Goal: Information Seeking & Learning: Learn about a topic

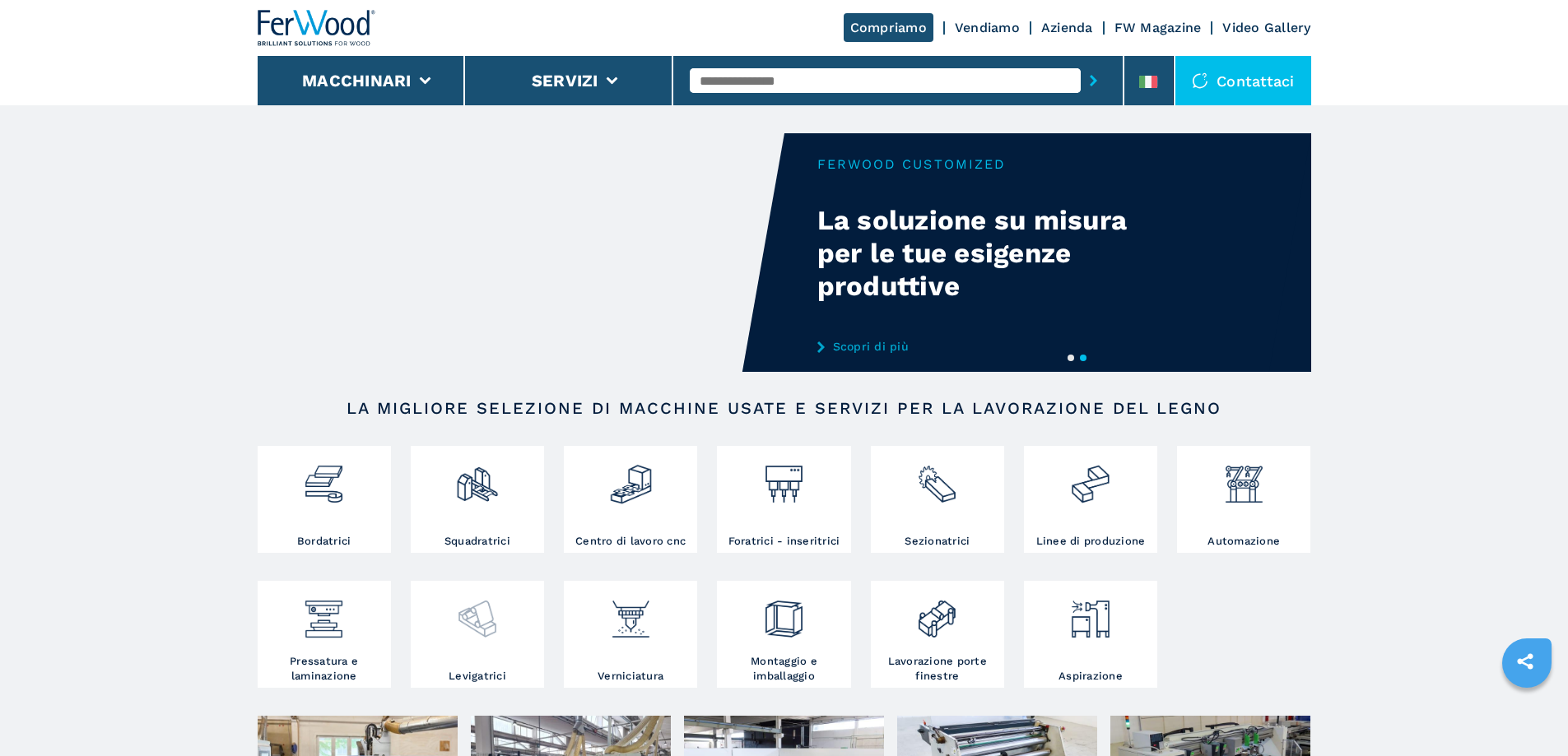
click at [511, 629] on div at bounding box center [477, 613] width 125 height 56
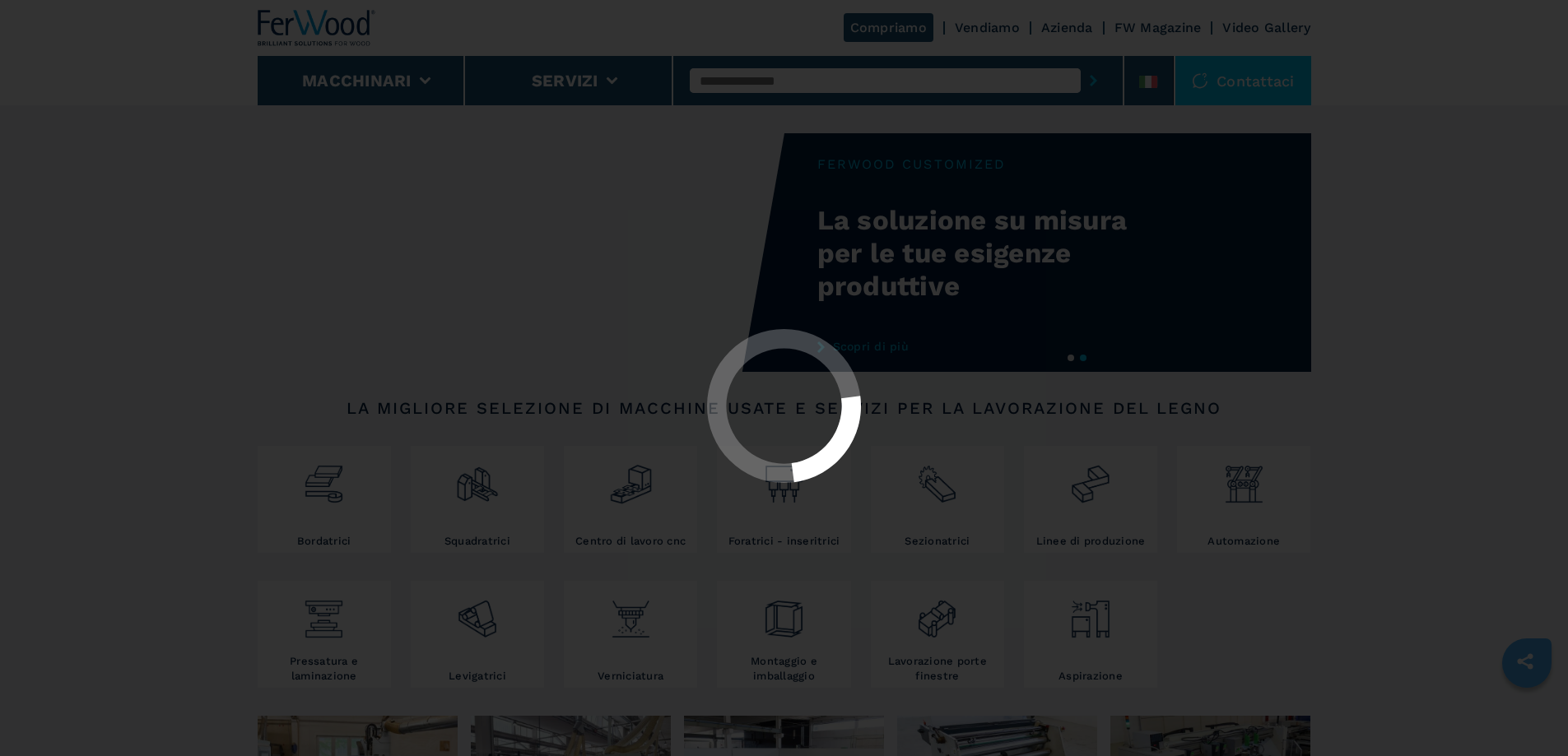
select select "**********"
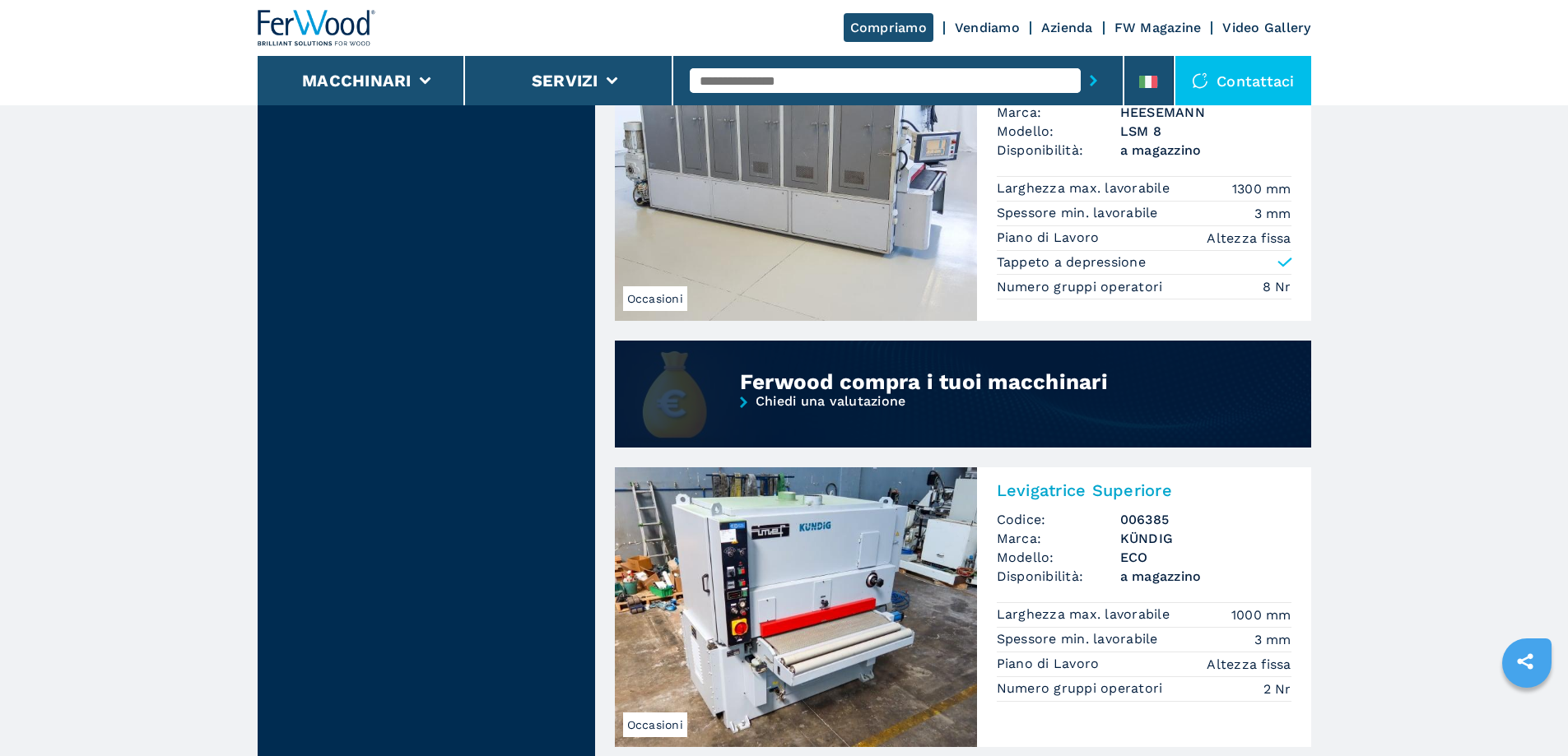
scroll to position [1234, 0]
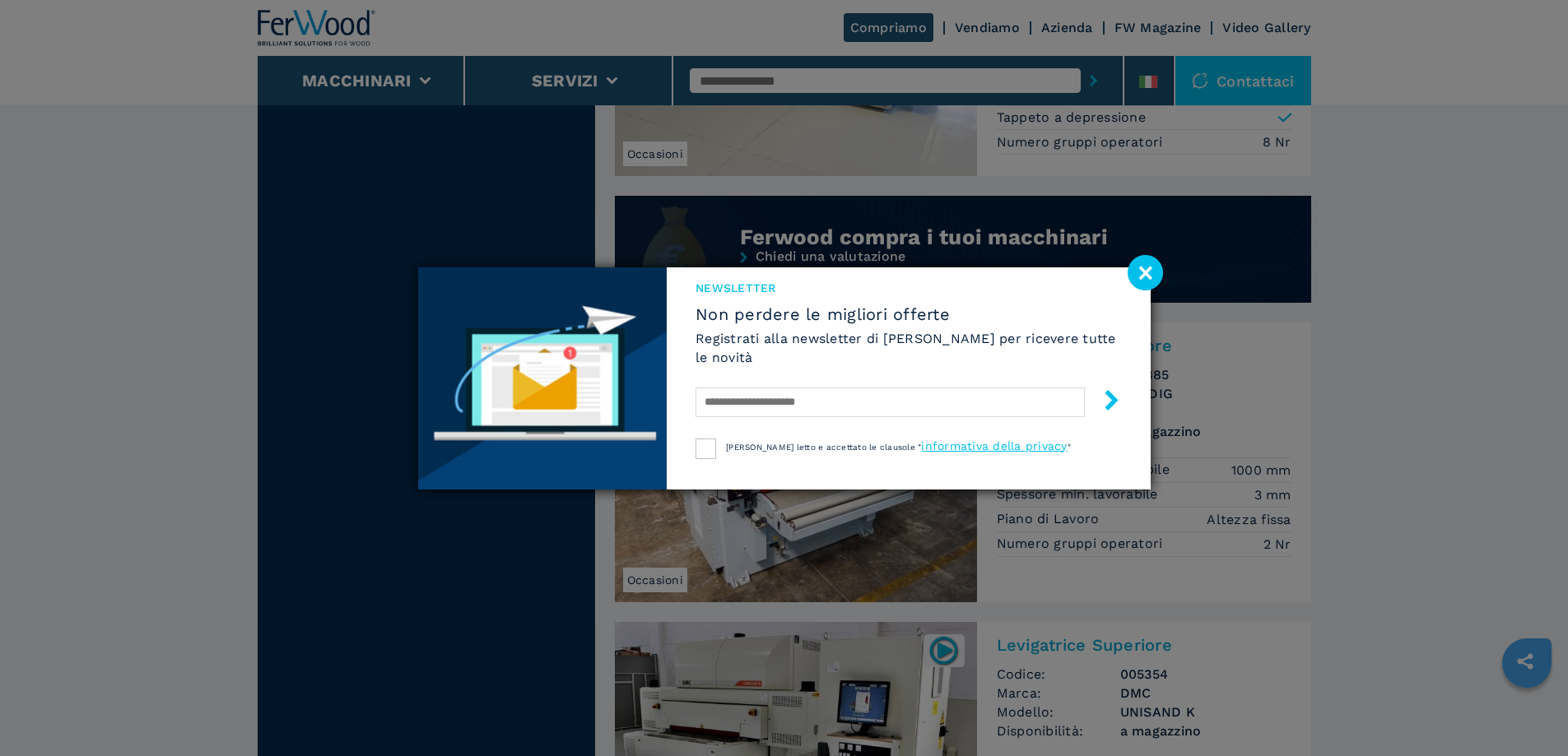
click at [1155, 270] on image at bounding box center [1145, 273] width 35 height 35
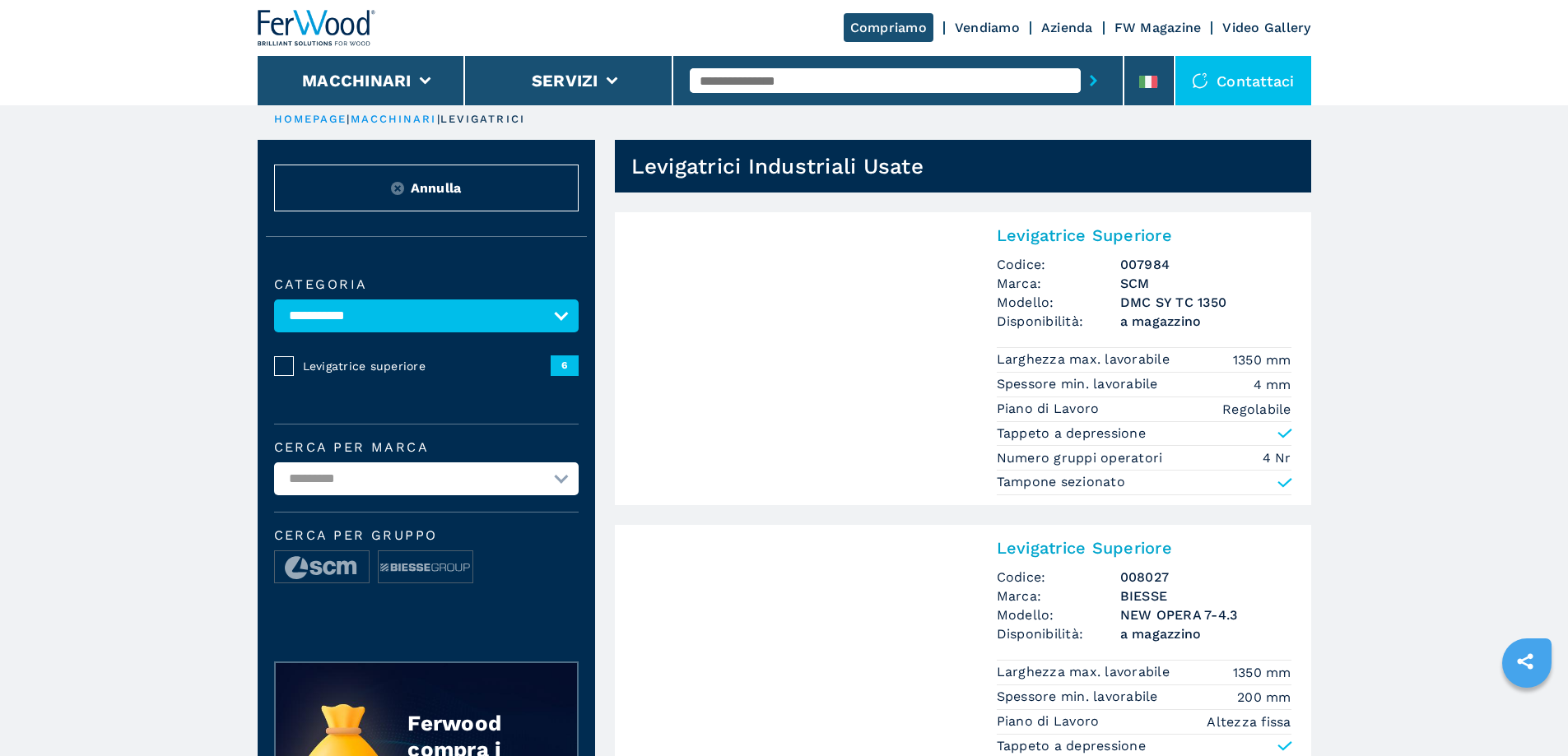
scroll to position [0, 0]
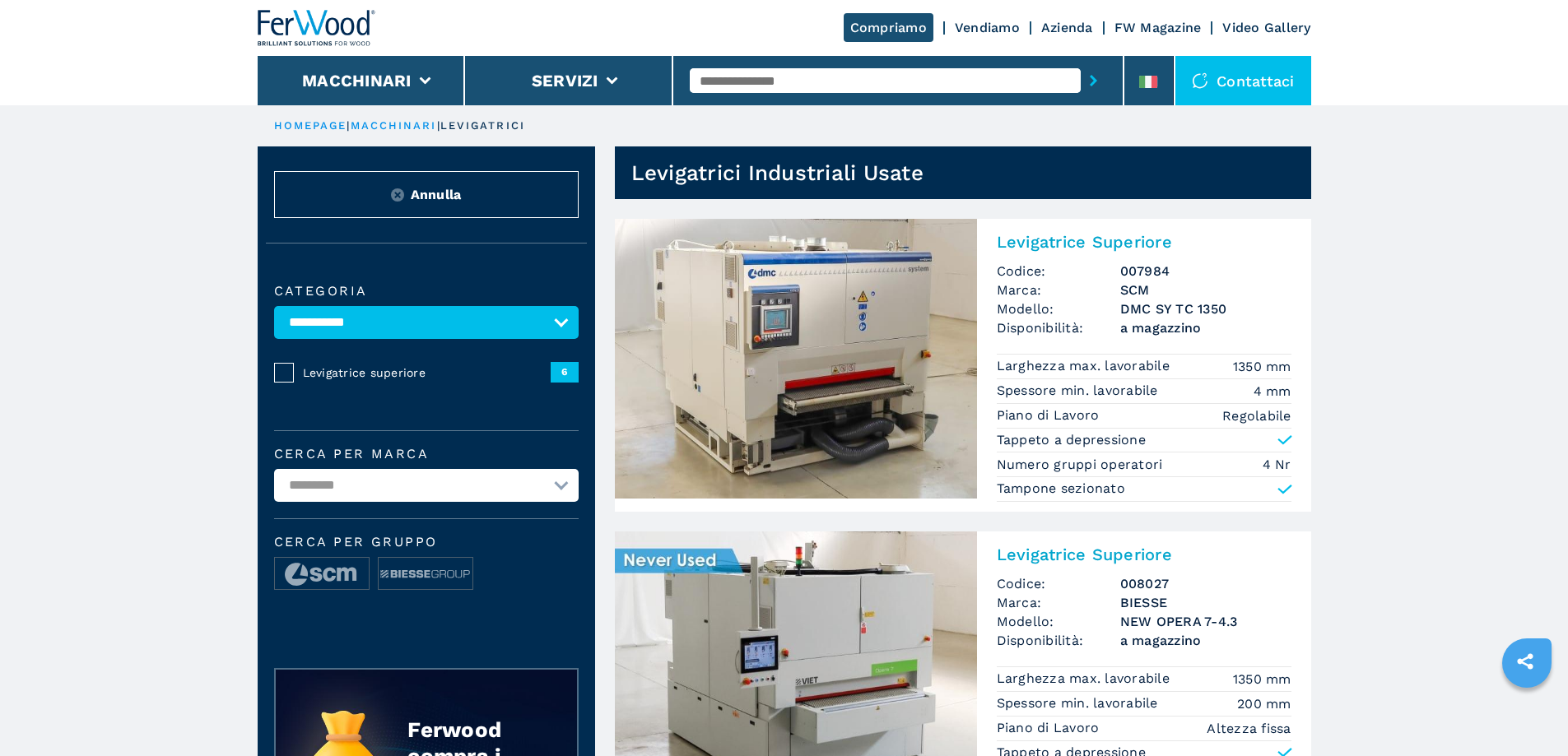
click at [829, 600] on img at bounding box center [796, 671] width 362 height 280
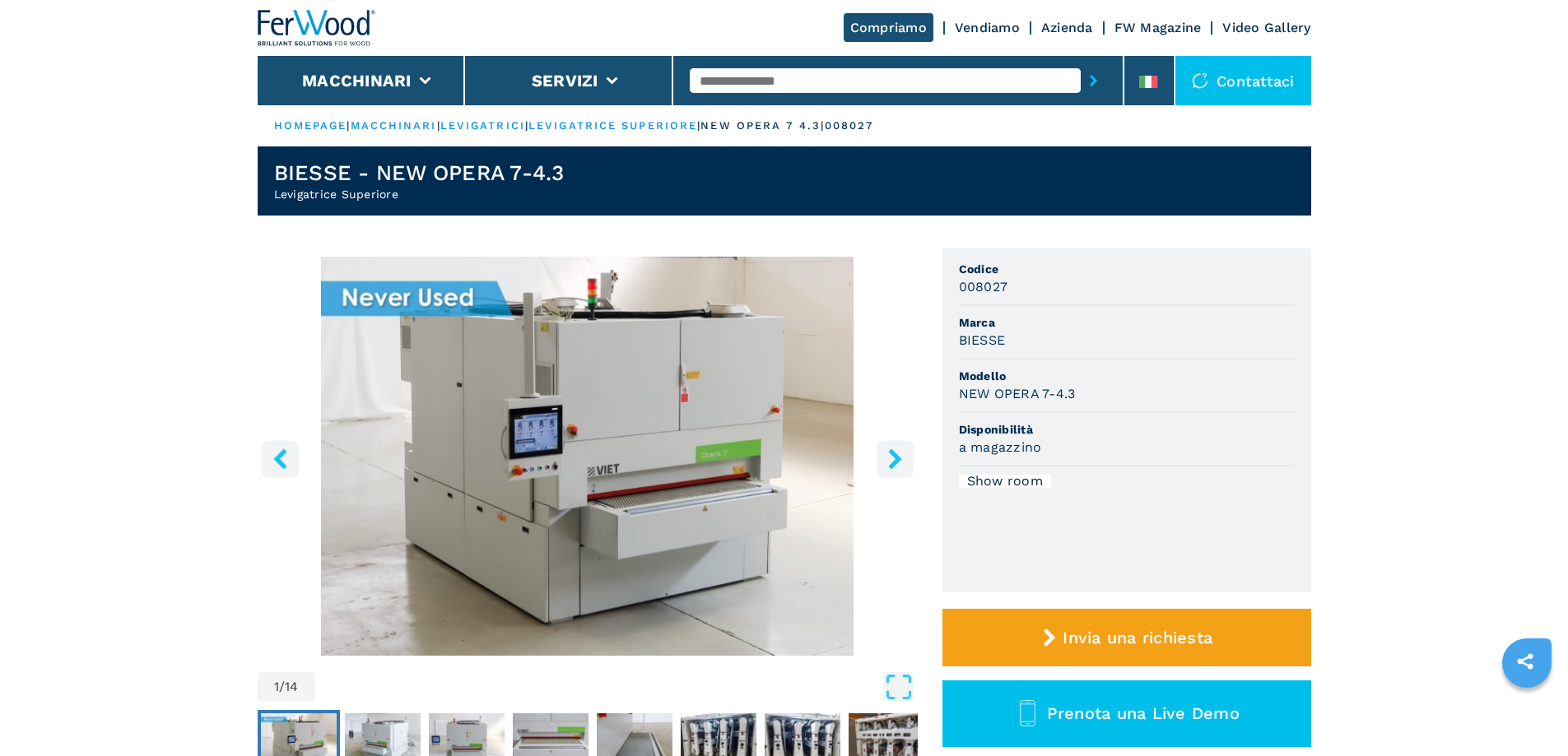
click at [900, 451] on icon "right-button" at bounding box center [895, 458] width 21 height 21
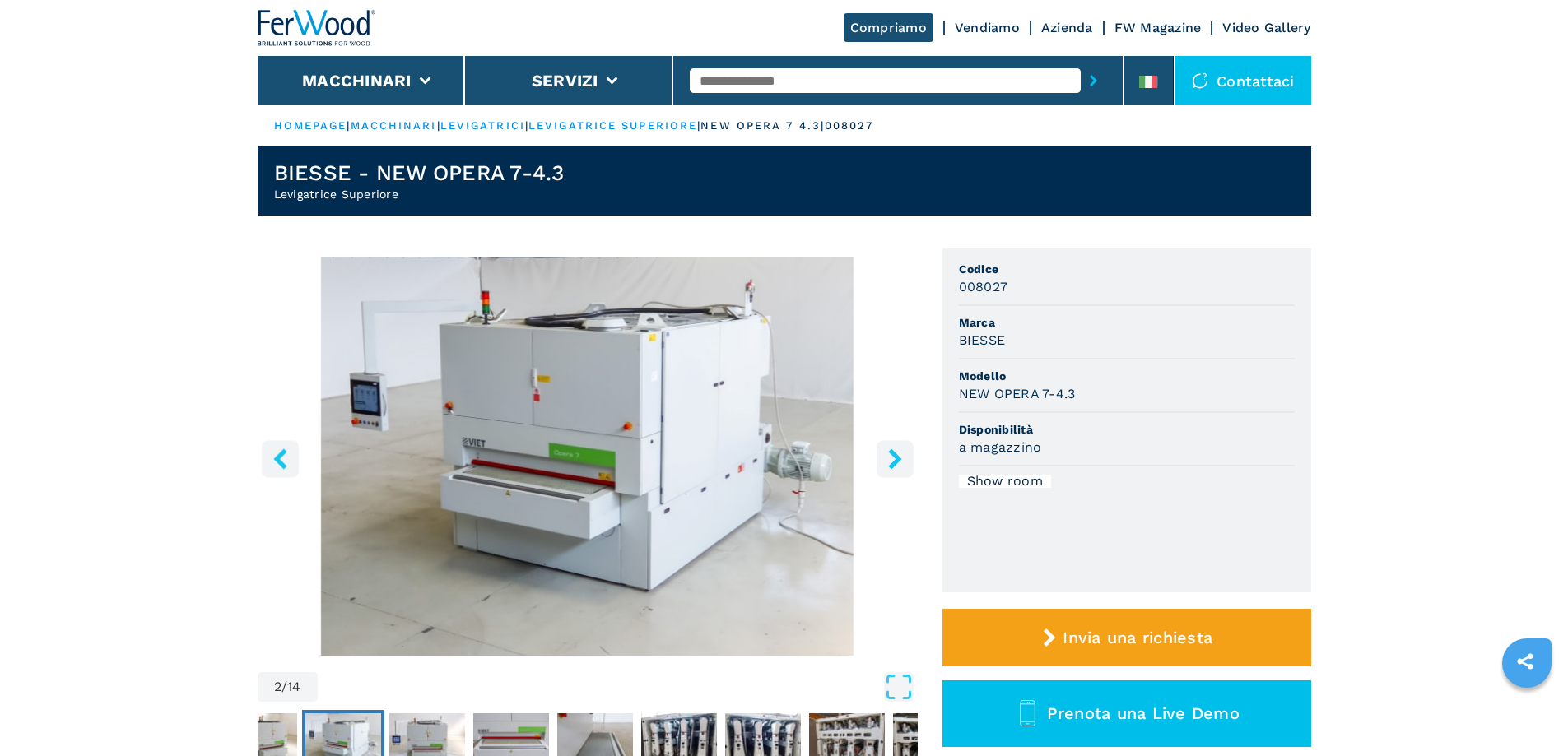
click at [674, 421] on img "Go to Slide 2" at bounding box center [587, 456] width 660 height 399
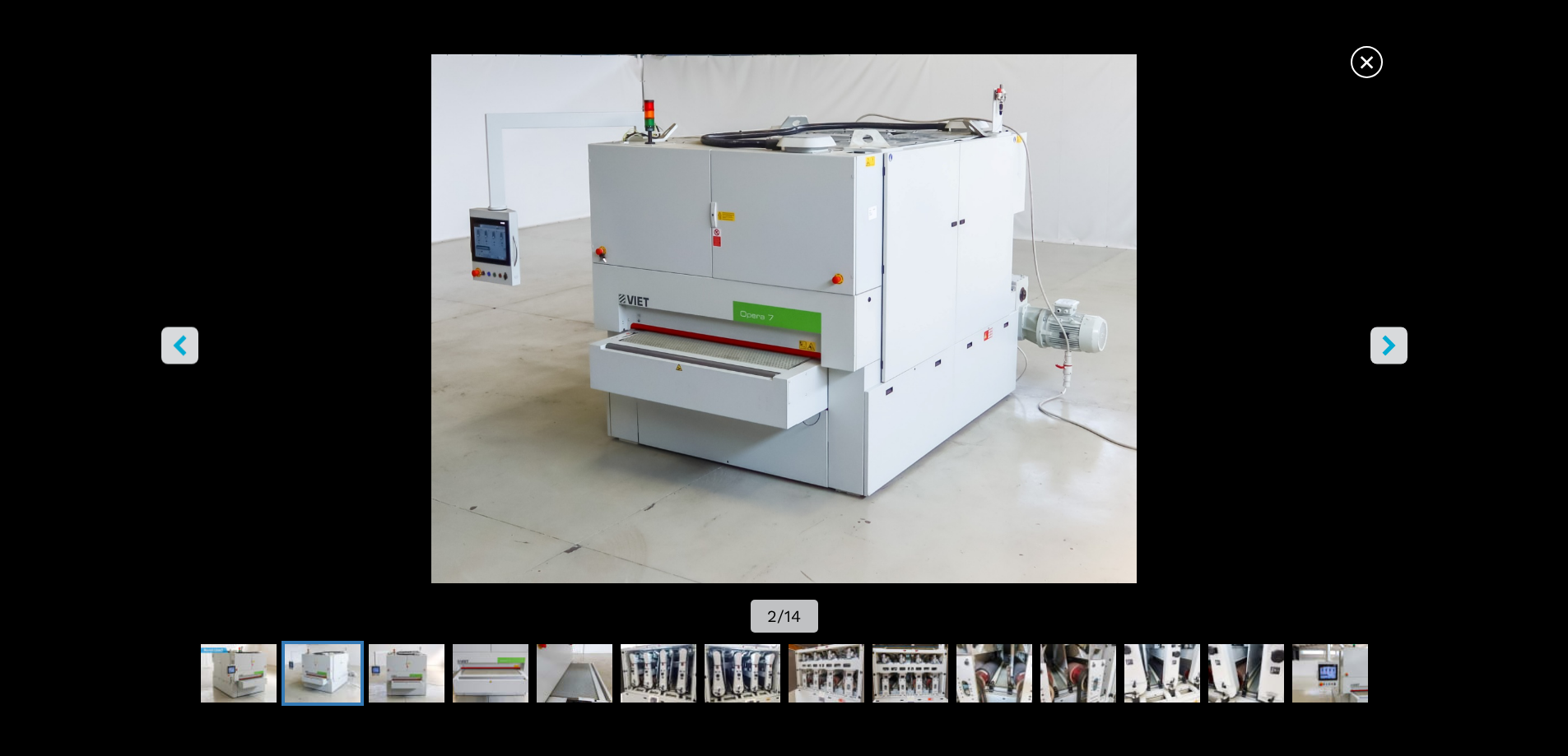
click at [1409, 349] on div "× 2 / 14" at bounding box center [784, 345] width 1568 height 582
click at [1392, 333] on button "right-button" at bounding box center [1389, 345] width 37 height 37
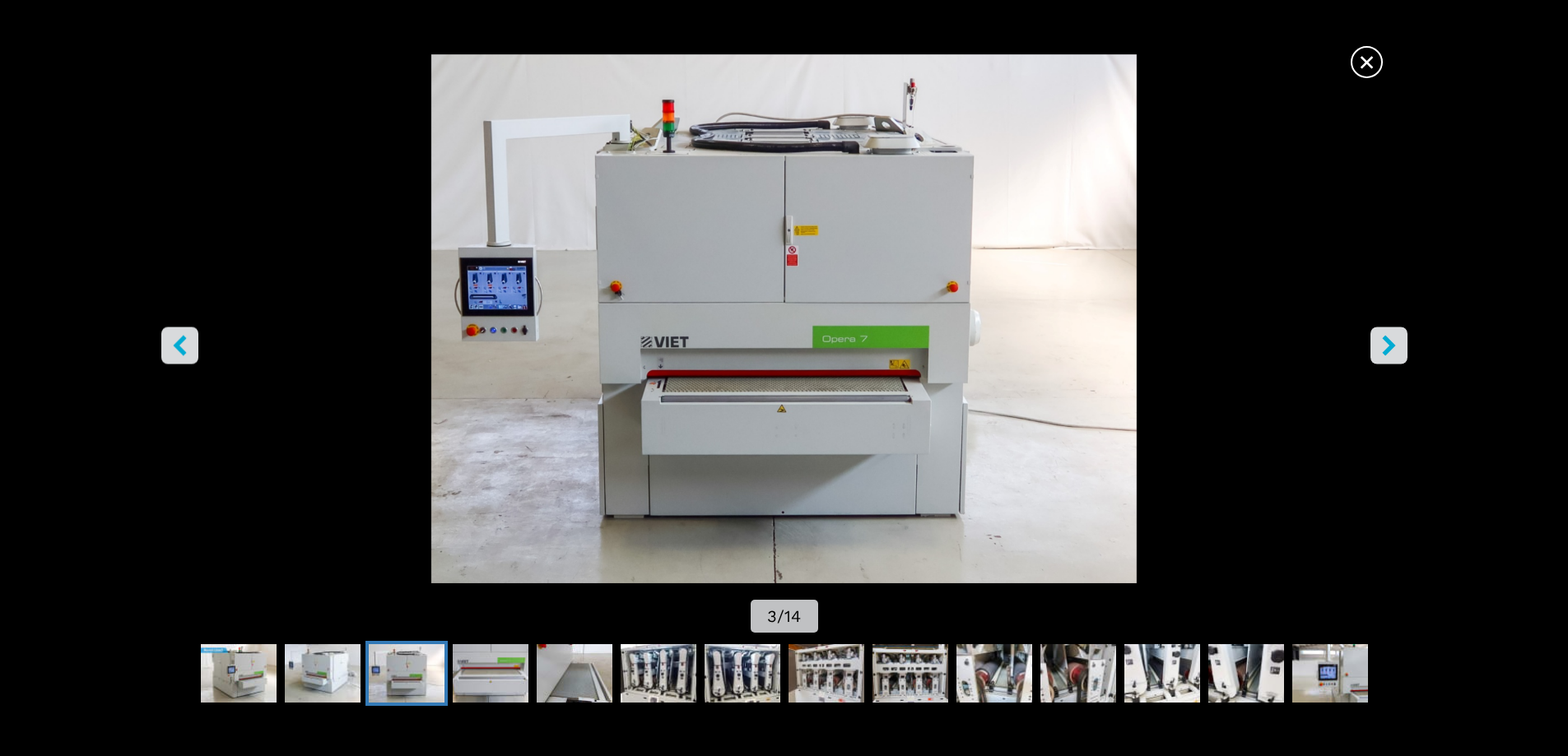
click at [1388, 348] on icon "right-button" at bounding box center [1389, 345] width 14 height 21
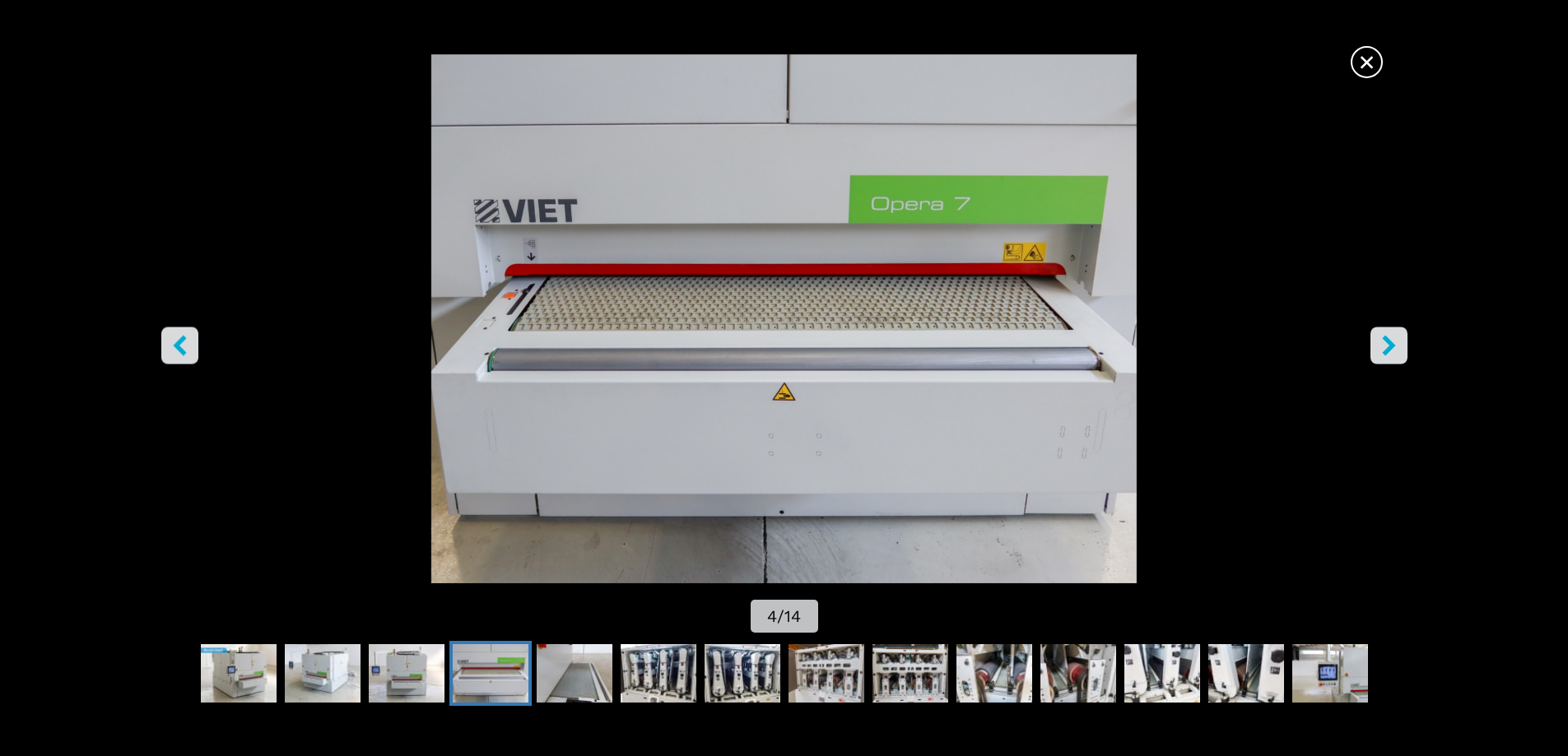
click at [1385, 348] on icon "right-button" at bounding box center [1389, 345] width 21 height 21
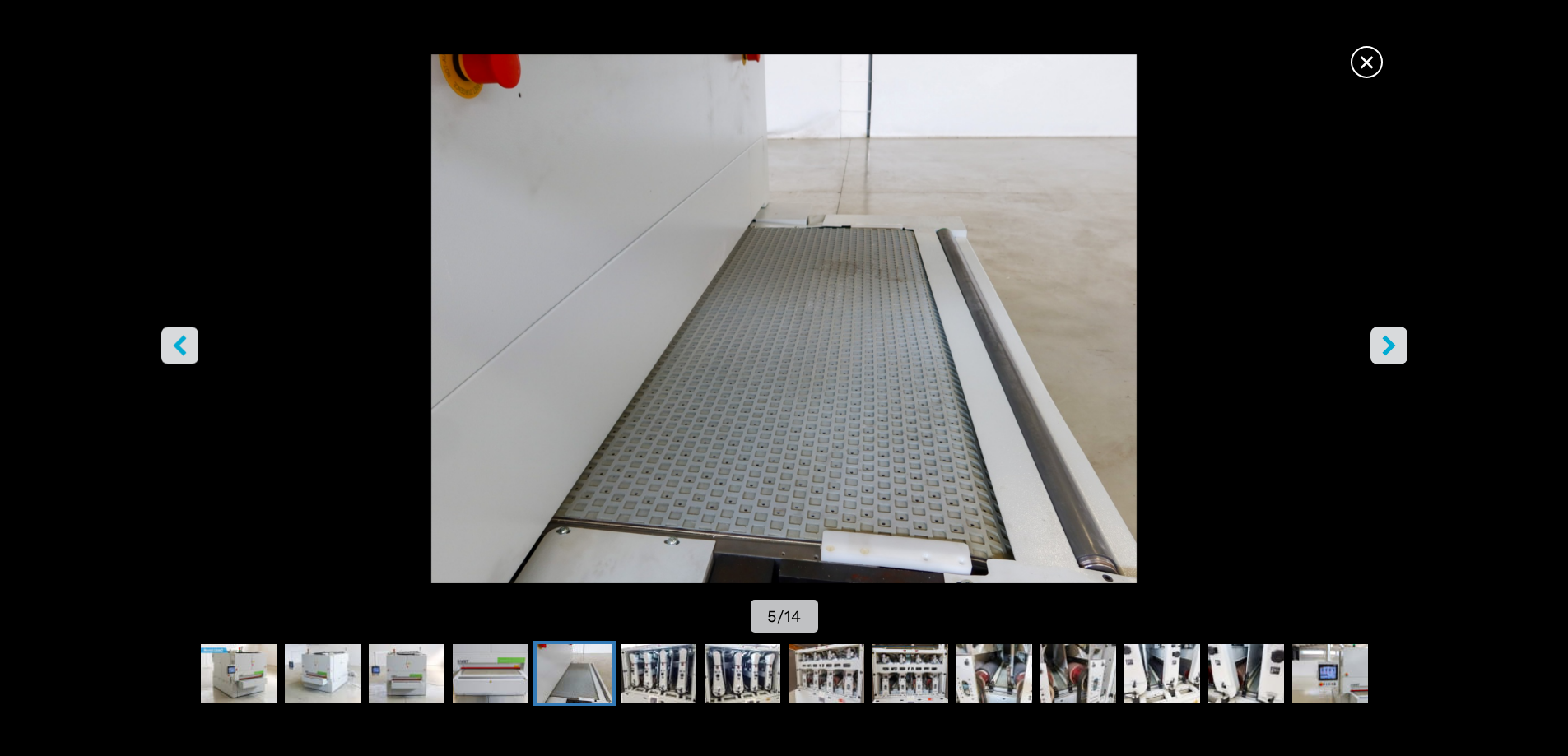
click at [1385, 348] on icon "right-button" at bounding box center [1389, 345] width 21 height 21
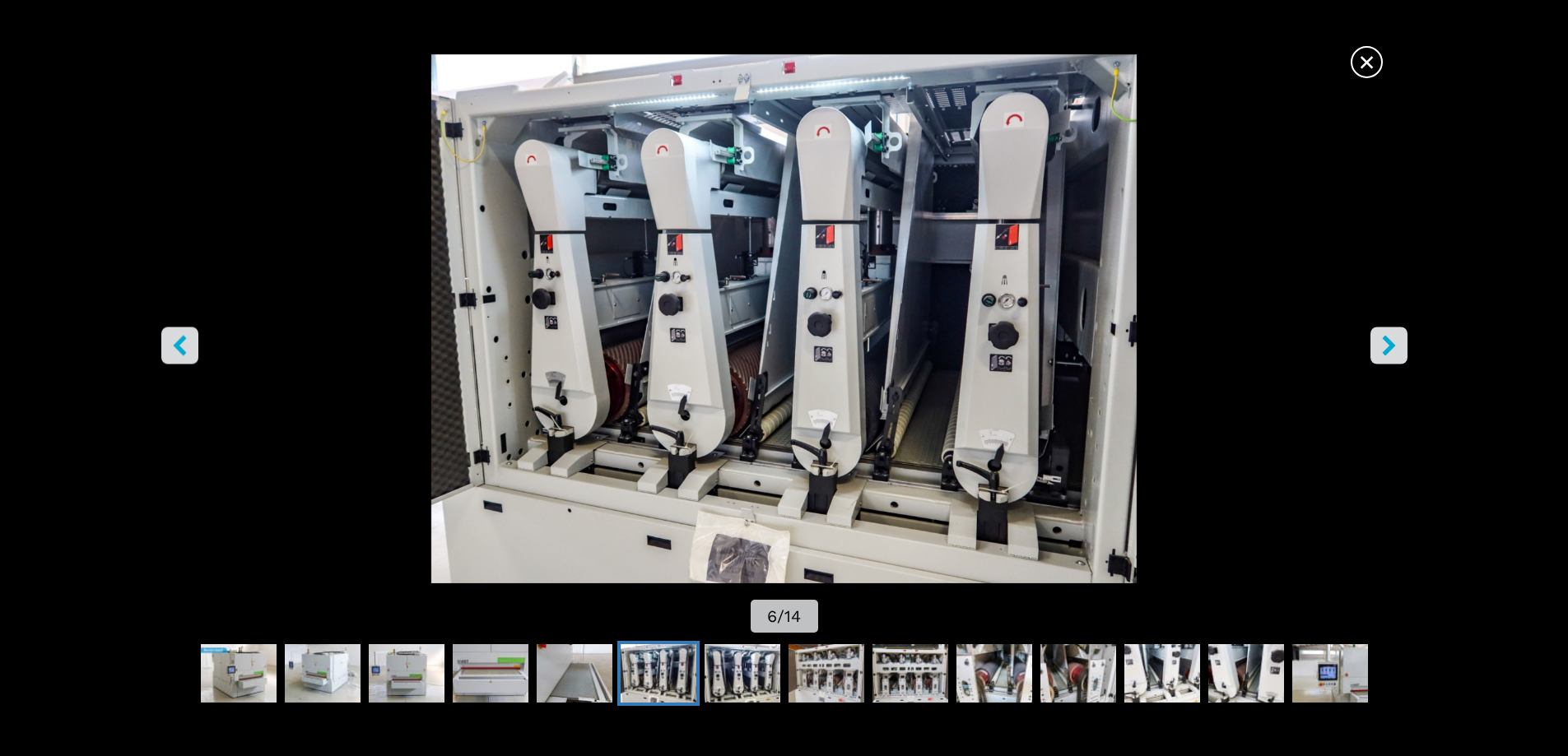
click at [1389, 348] on icon "right-button" at bounding box center [1389, 345] width 21 height 21
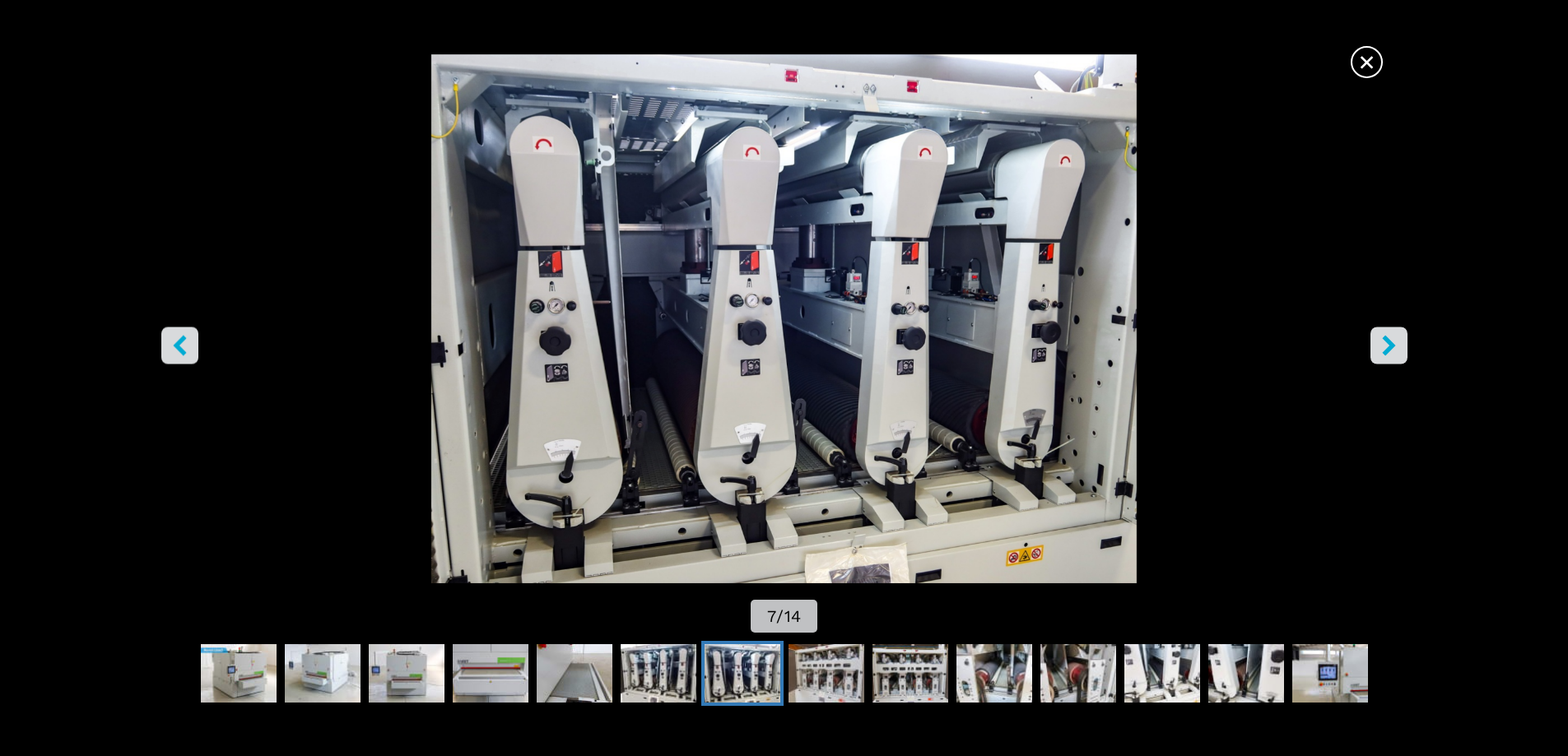
click at [1389, 348] on icon "right-button" at bounding box center [1389, 345] width 14 height 21
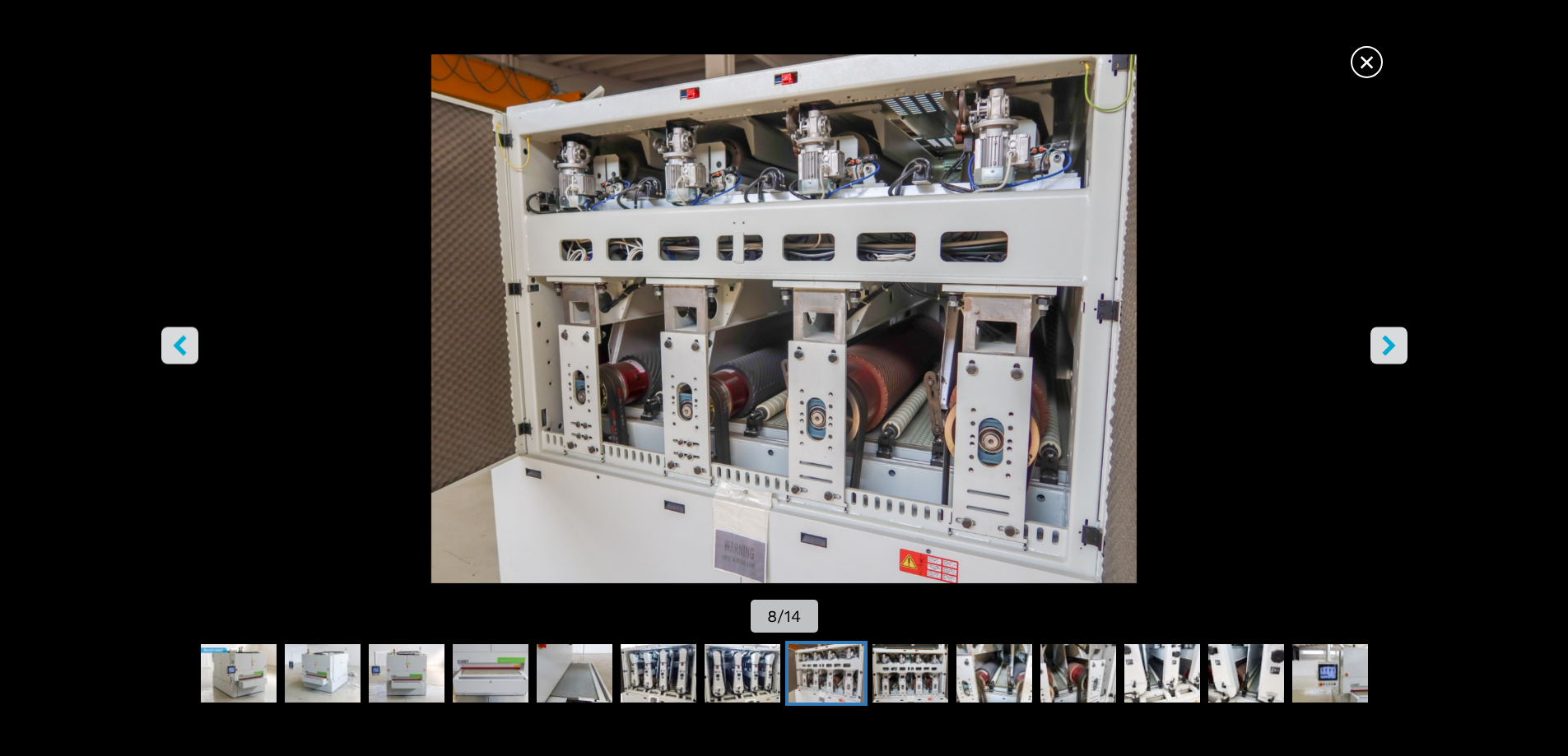
click at [1390, 348] on icon "right-button" at bounding box center [1389, 345] width 14 height 21
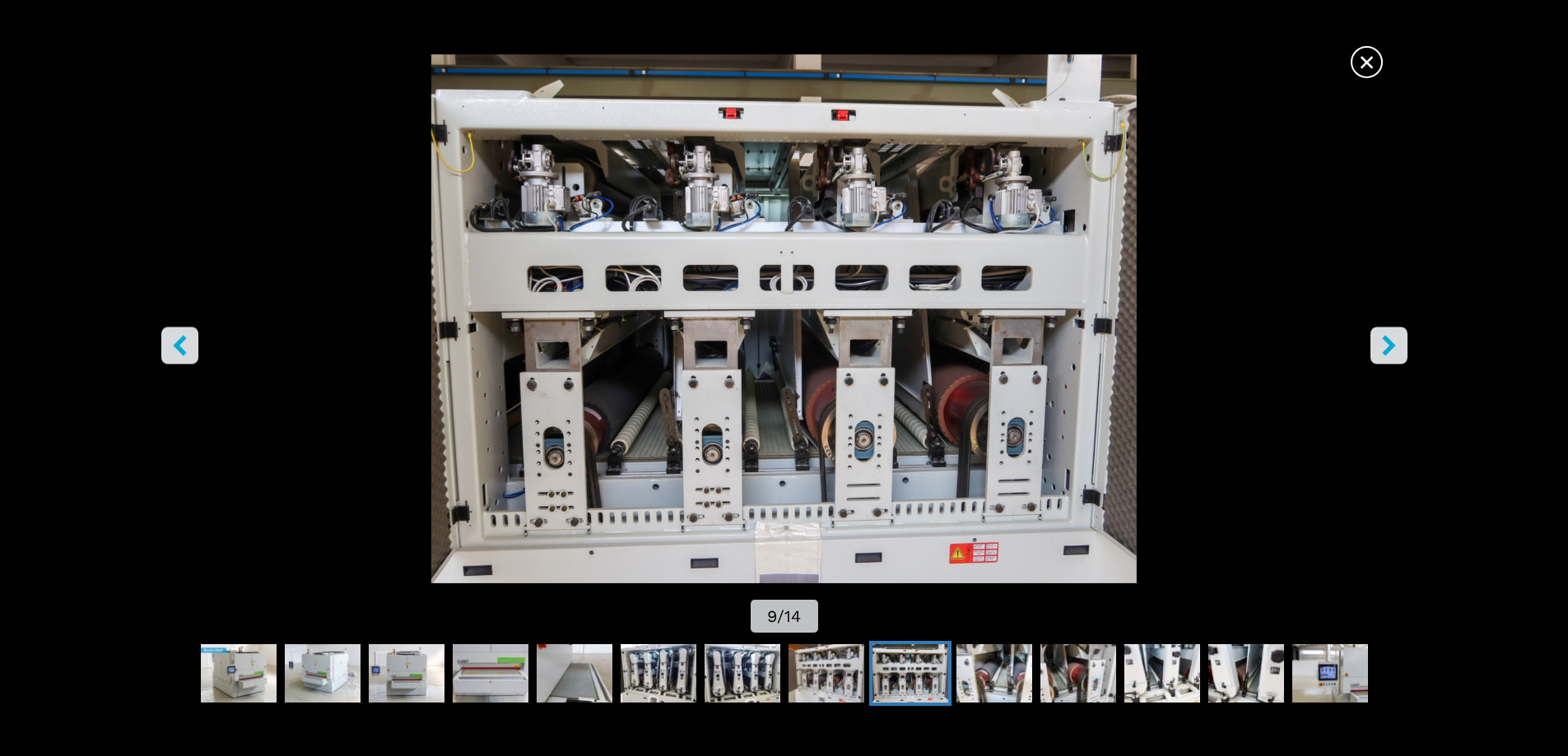
click at [1390, 348] on icon "right-button" at bounding box center [1389, 345] width 14 height 21
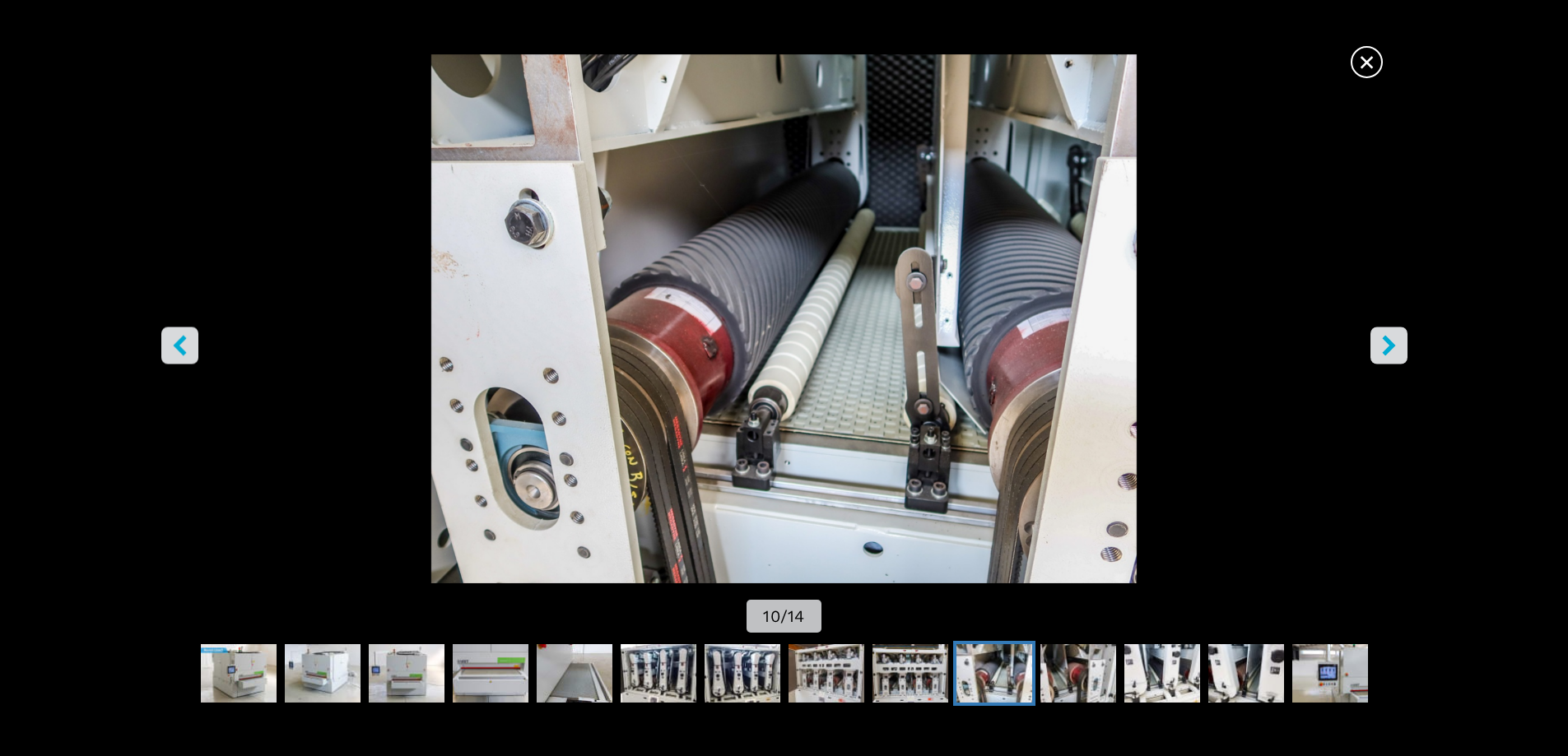
click at [1390, 348] on icon "right-button" at bounding box center [1389, 345] width 14 height 21
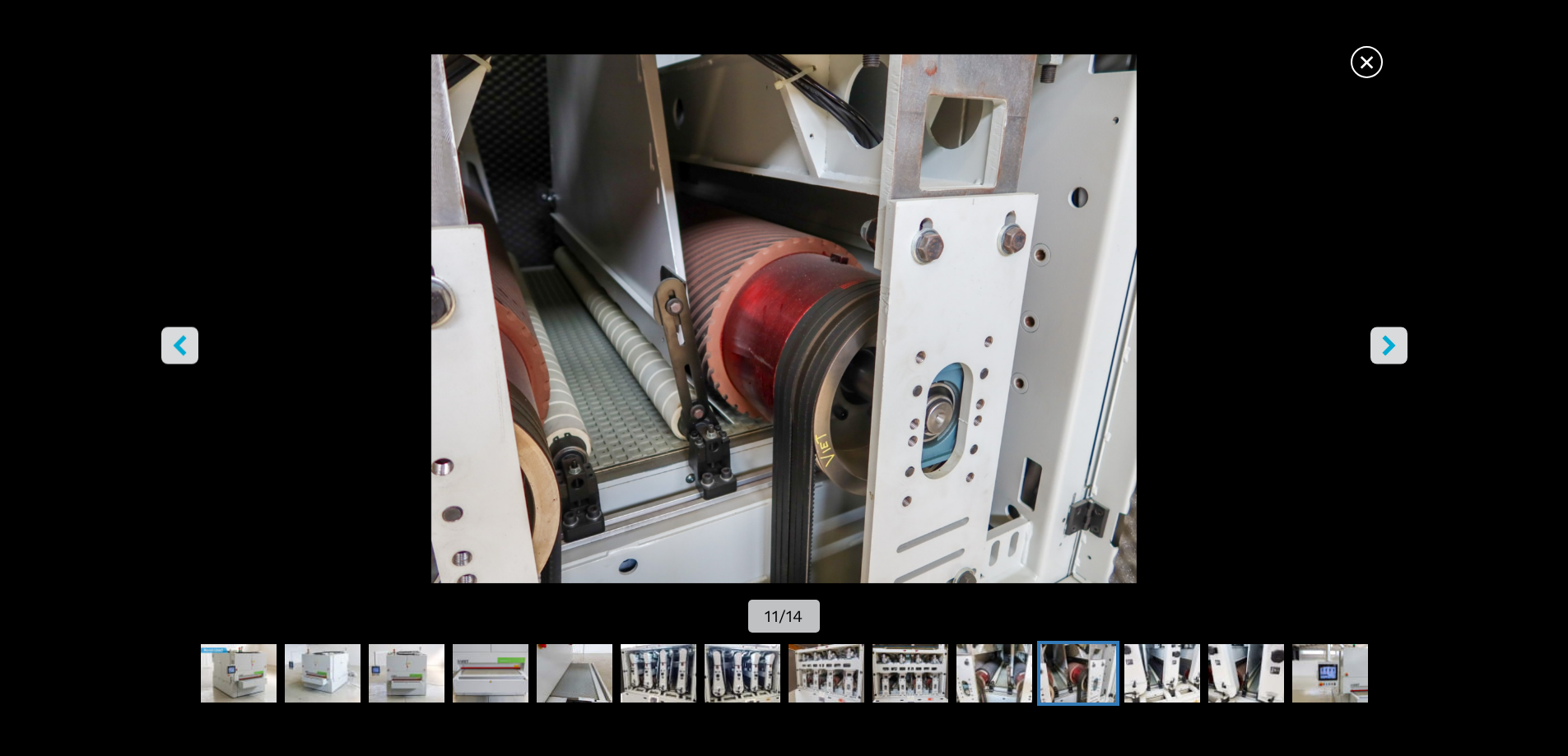
click at [1391, 348] on icon "right-button" at bounding box center [1389, 345] width 14 height 21
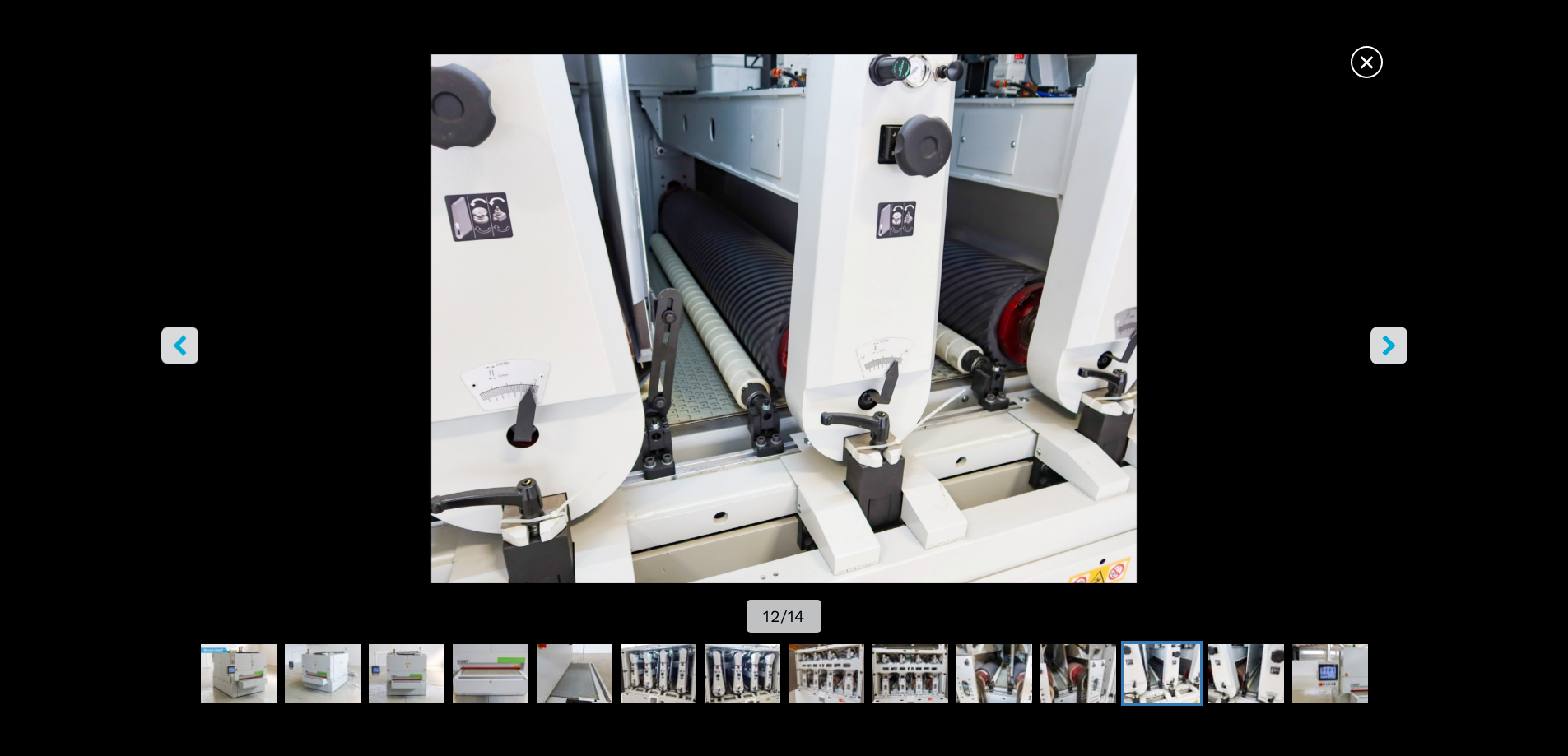
click at [1390, 350] on icon "right-button" at bounding box center [1389, 345] width 21 height 21
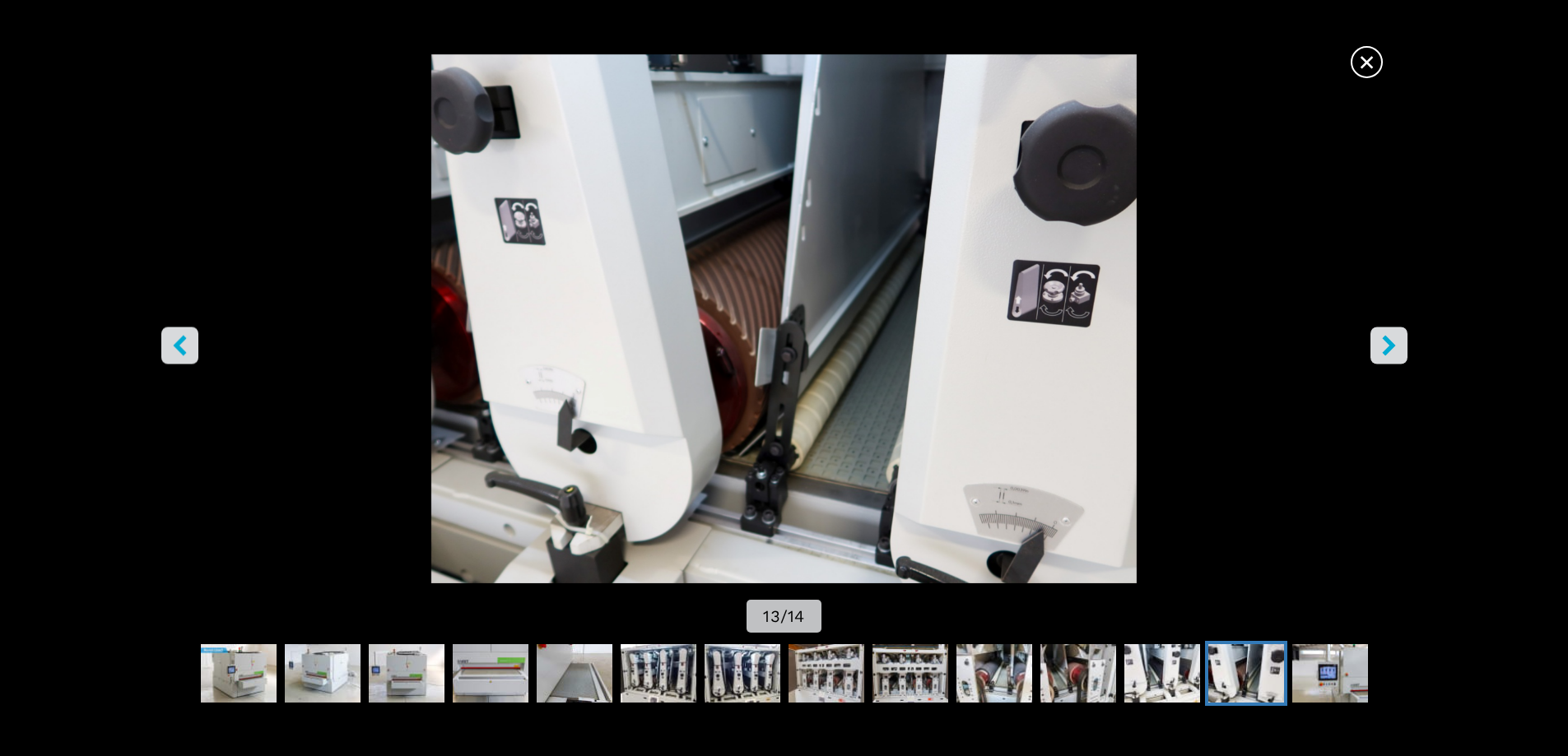
click at [1393, 351] on icon "right-button" at bounding box center [1389, 345] width 21 height 21
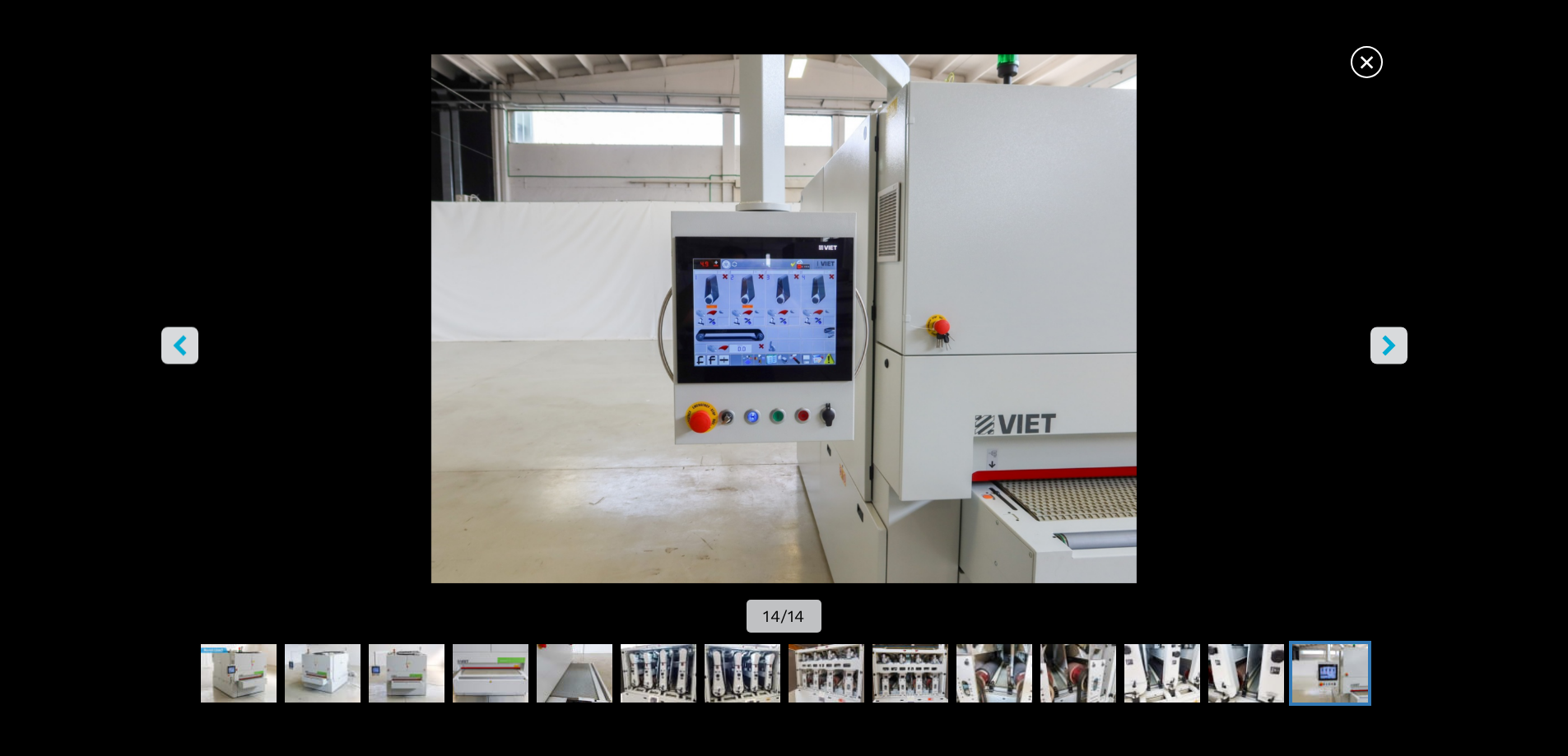
click at [1409, 352] on div "× 14 / 14" at bounding box center [784, 345] width 1568 height 582
click at [1397, 349] on icon "right-button" at bounding box center [1389, 345] width 21 height 21
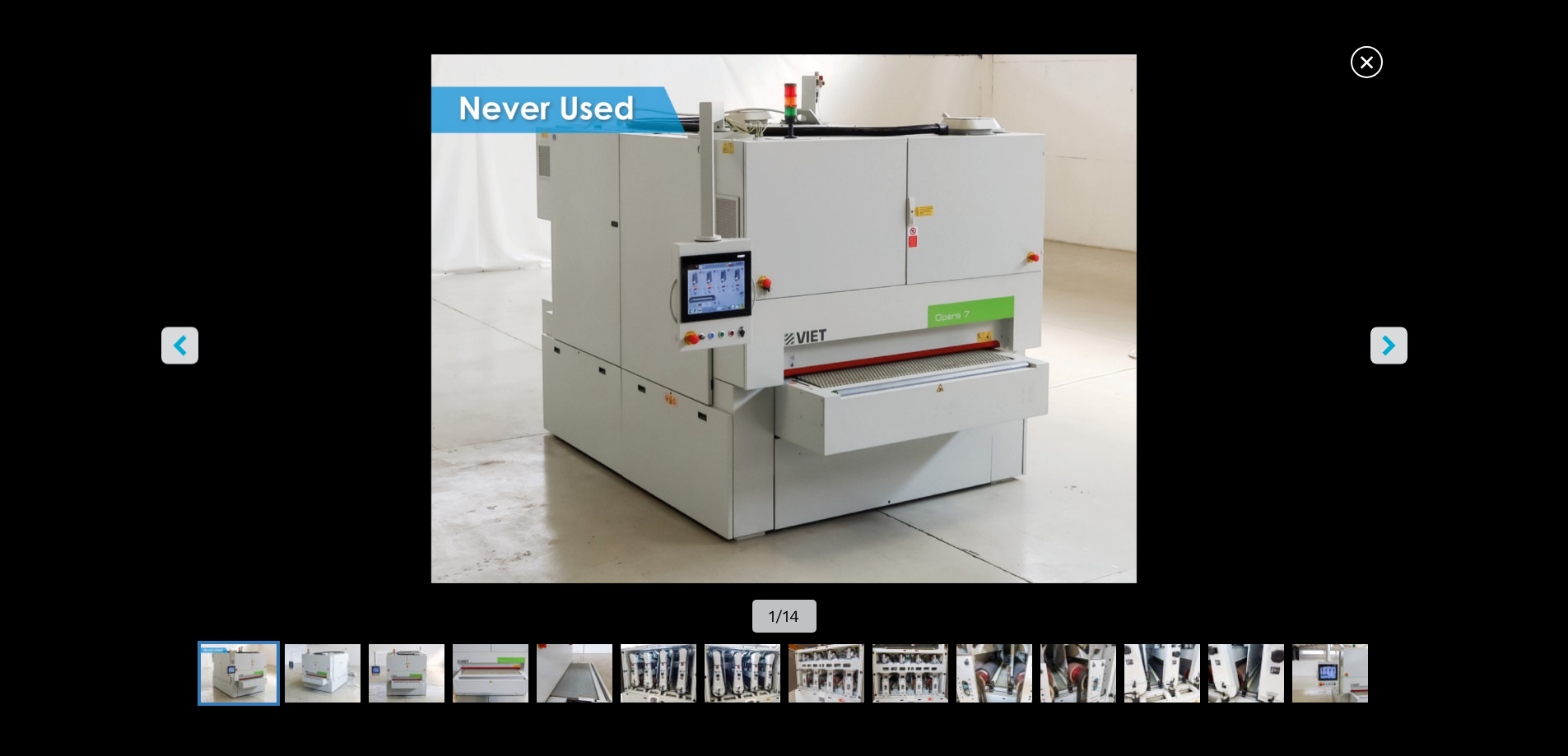
click at [1401, 351] on button "right-button" at bounding box center [1389, 345] width 37 height 37
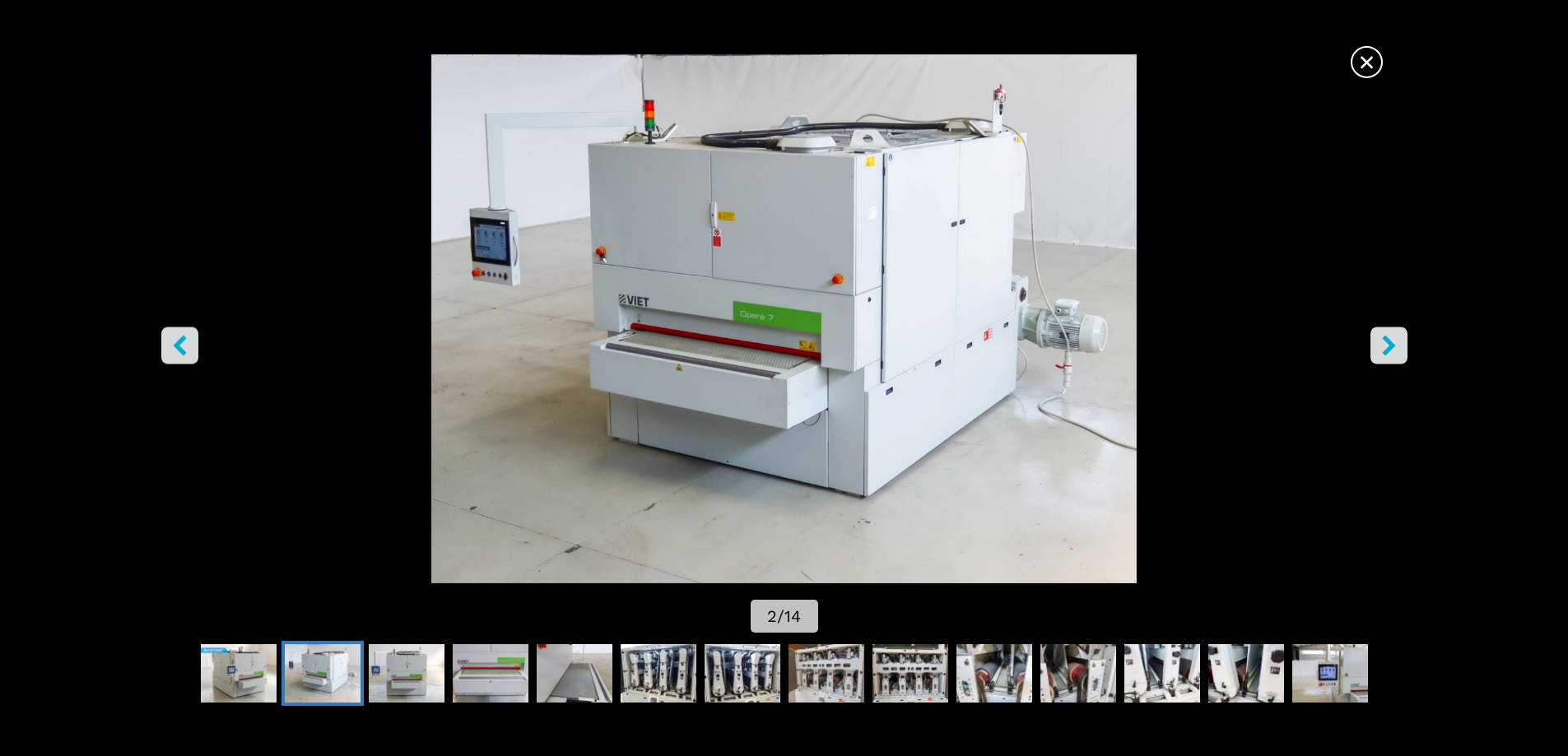
click at [1401, 348] on button "right-button" at bounding box center [1389, 345] width 37 height 37
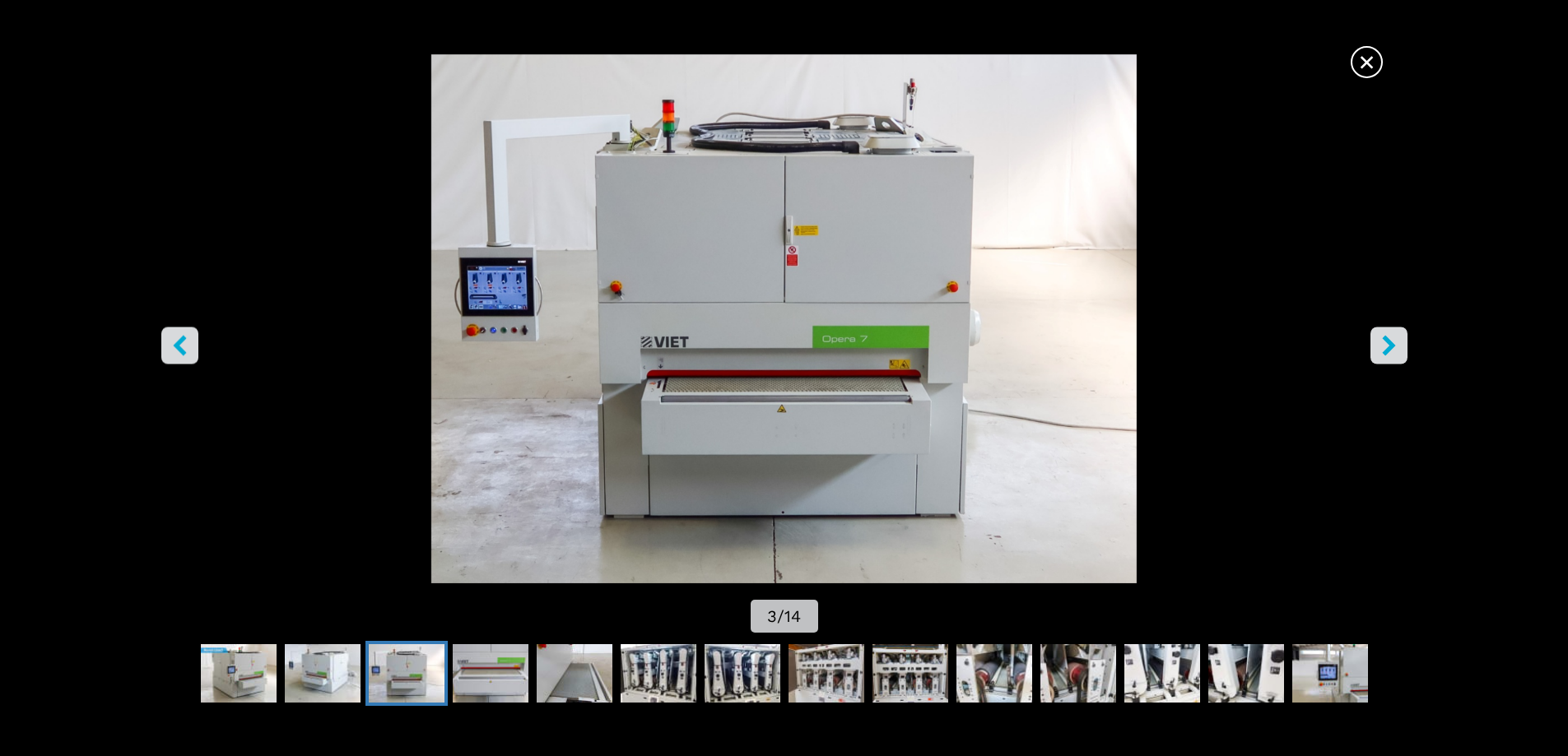
click at [1401, 348] on button "right-button" at bounding box center [1389, 345] width 37 height 37
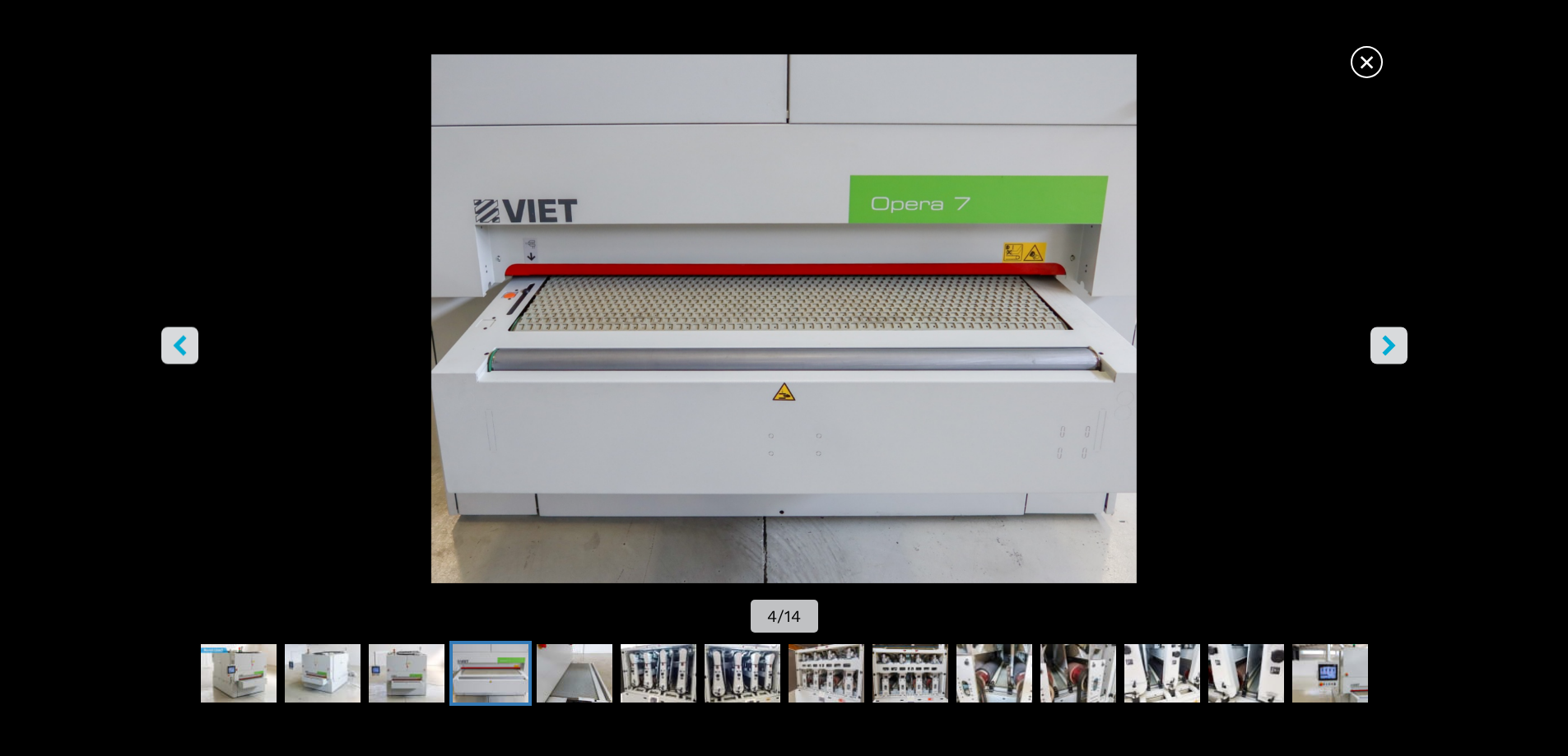
click at [1401, 348] on button "right-button" at bounding box center [1389, 345] width 37 height 37
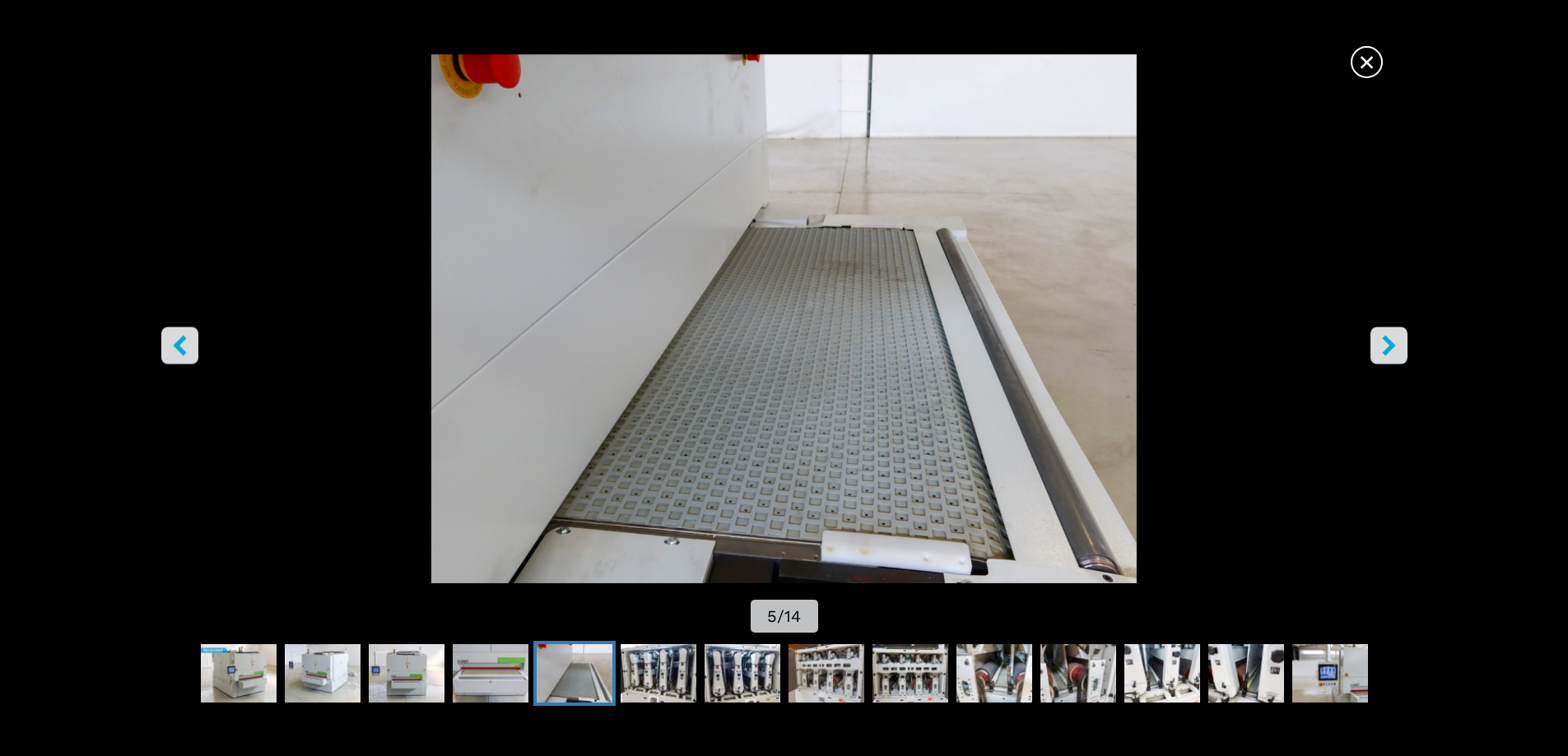
click at [1401, 348] on button "right-button" at bounding box center [1389, 345] width 37 height 37
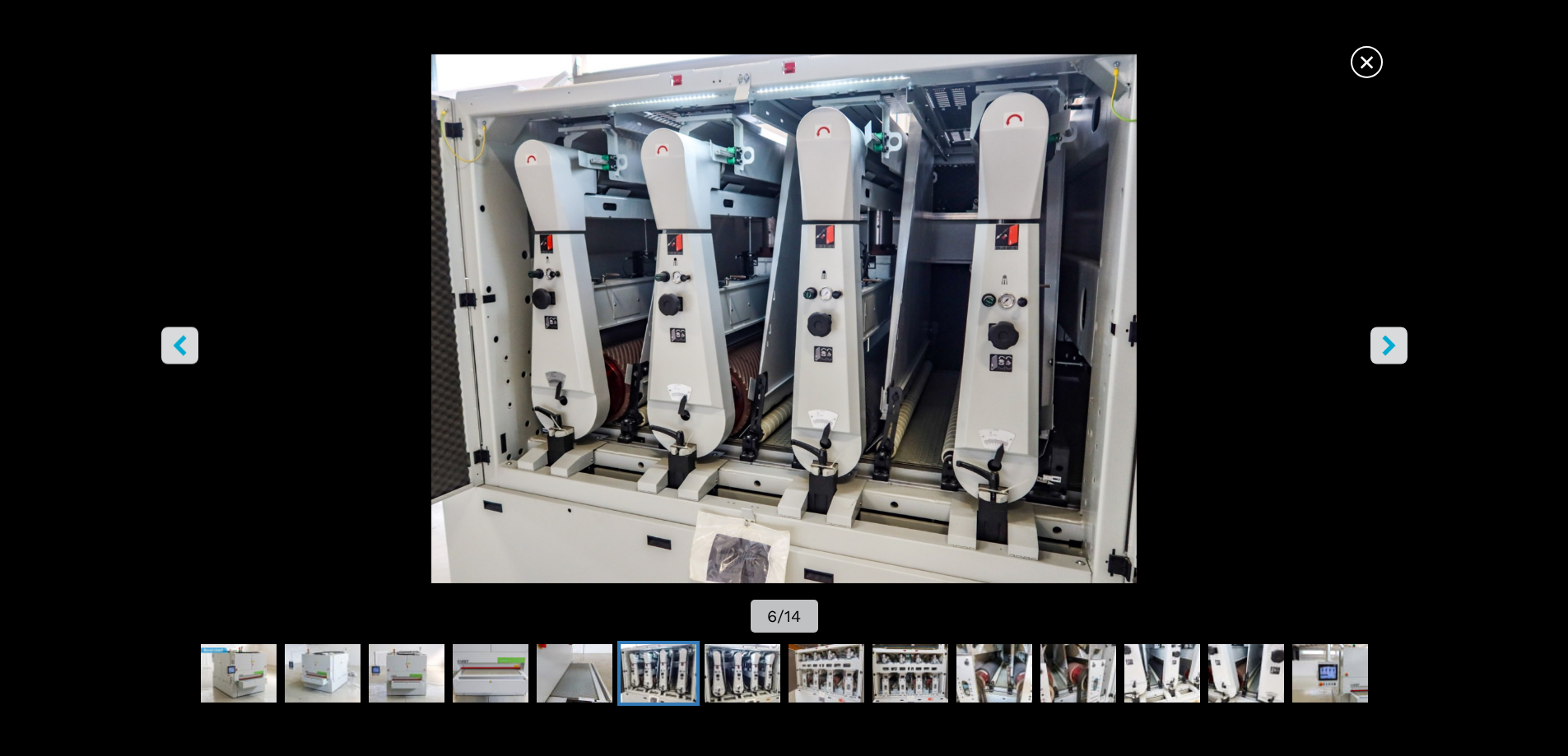
click at [1402, 348] on button "right-button" at bounding box center [1389, 345] width 37 height 37
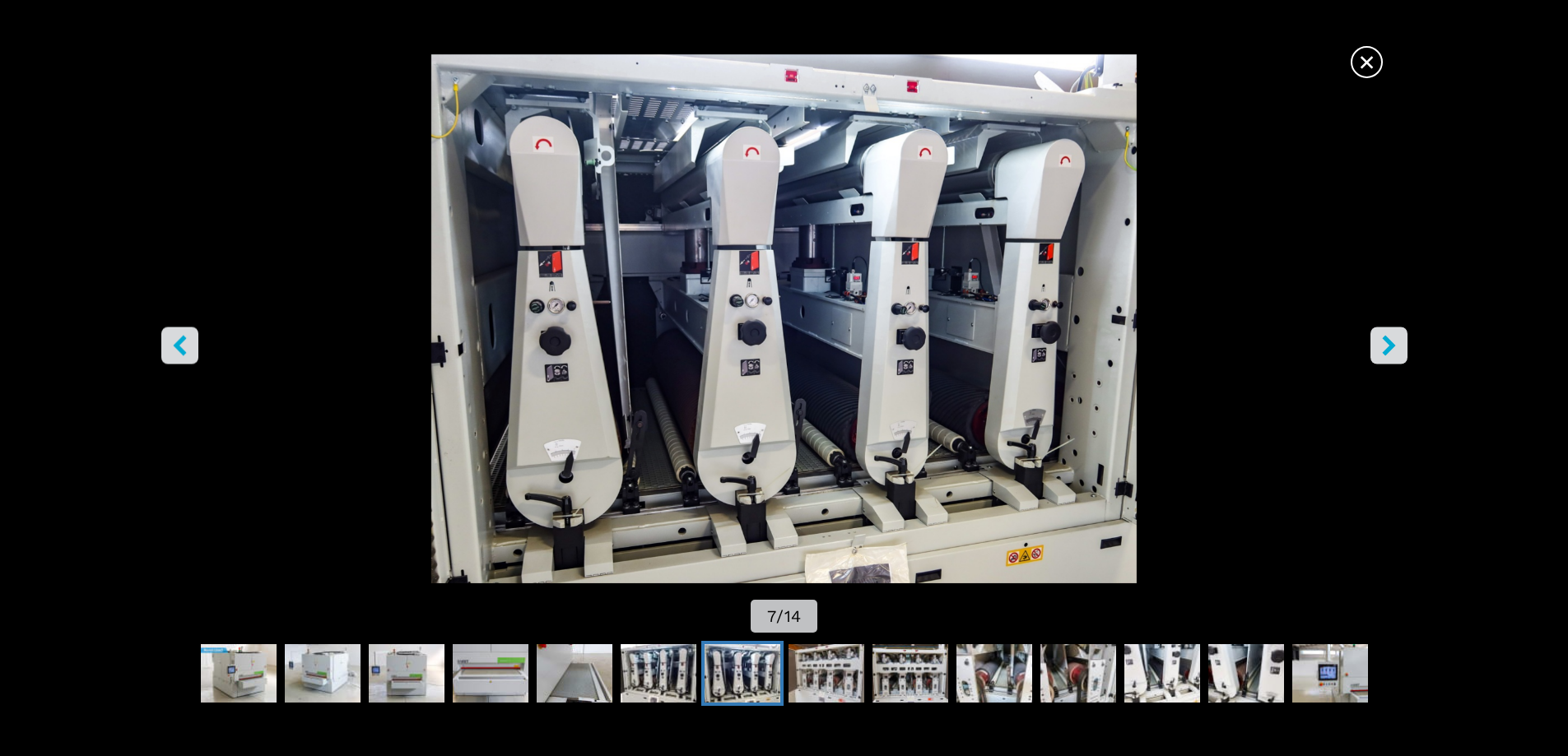
click at [1405, 348] on button "right-button" at bounding box center [1389, 345] width 37 height 37
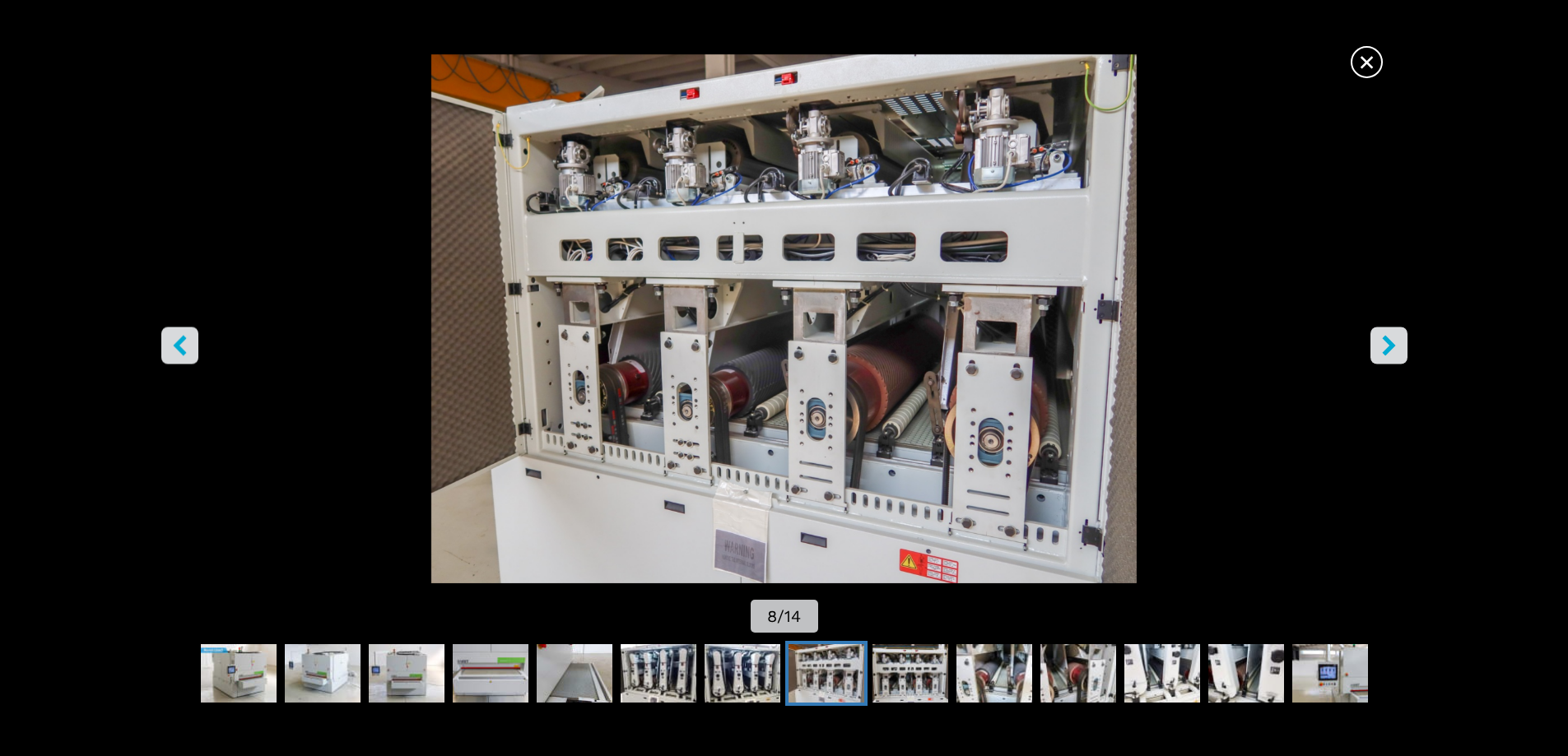
click at [1413, 348] on img "Go to Slide 8" at bounding box center [784, 319] width 1412 height 529
click at [1396, 352] on icon "right-button" at bounding box center [1389, 345] width 21 height 21
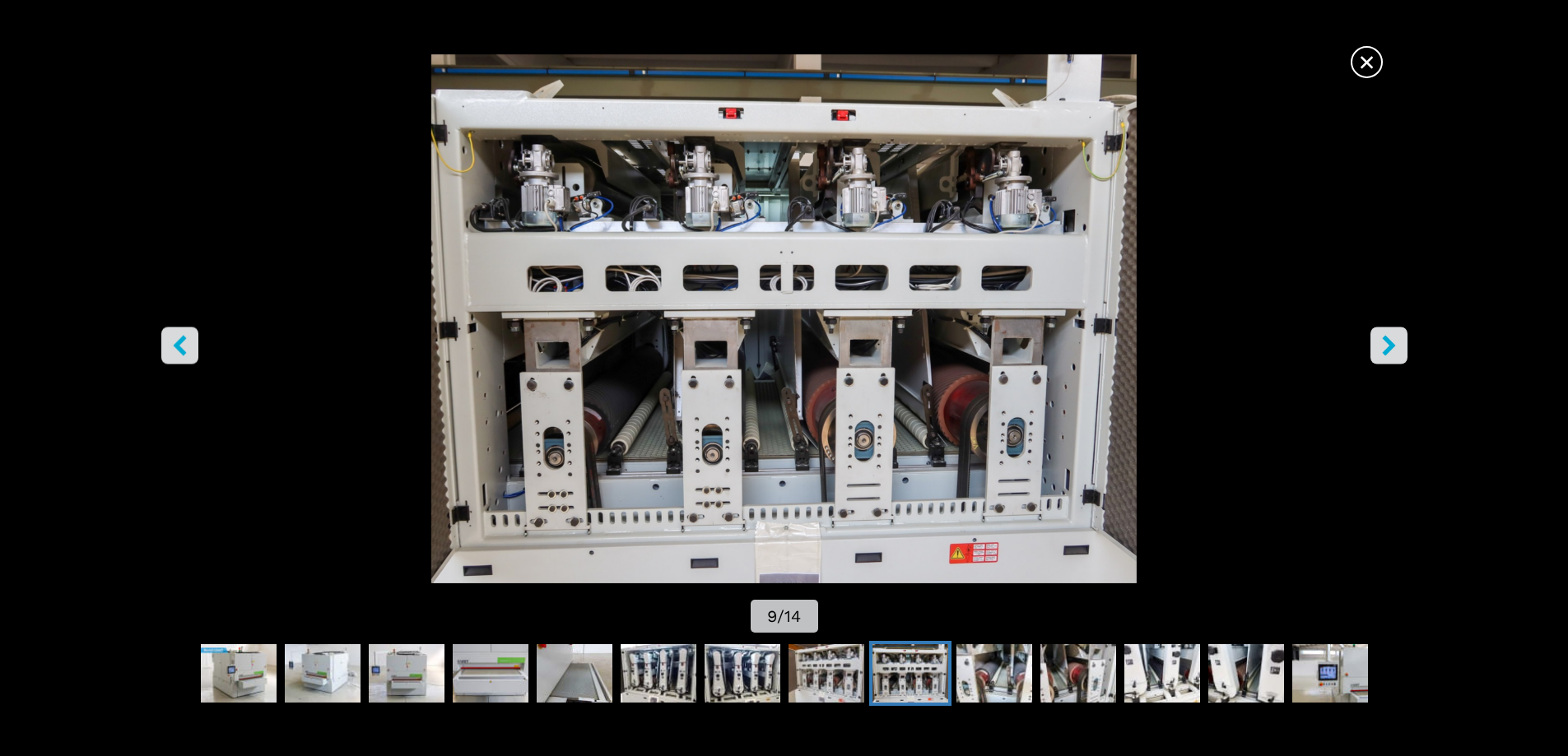
click at [1400, 353] on button "right-button" at bounding box center [1389, 345] width 37 height 37
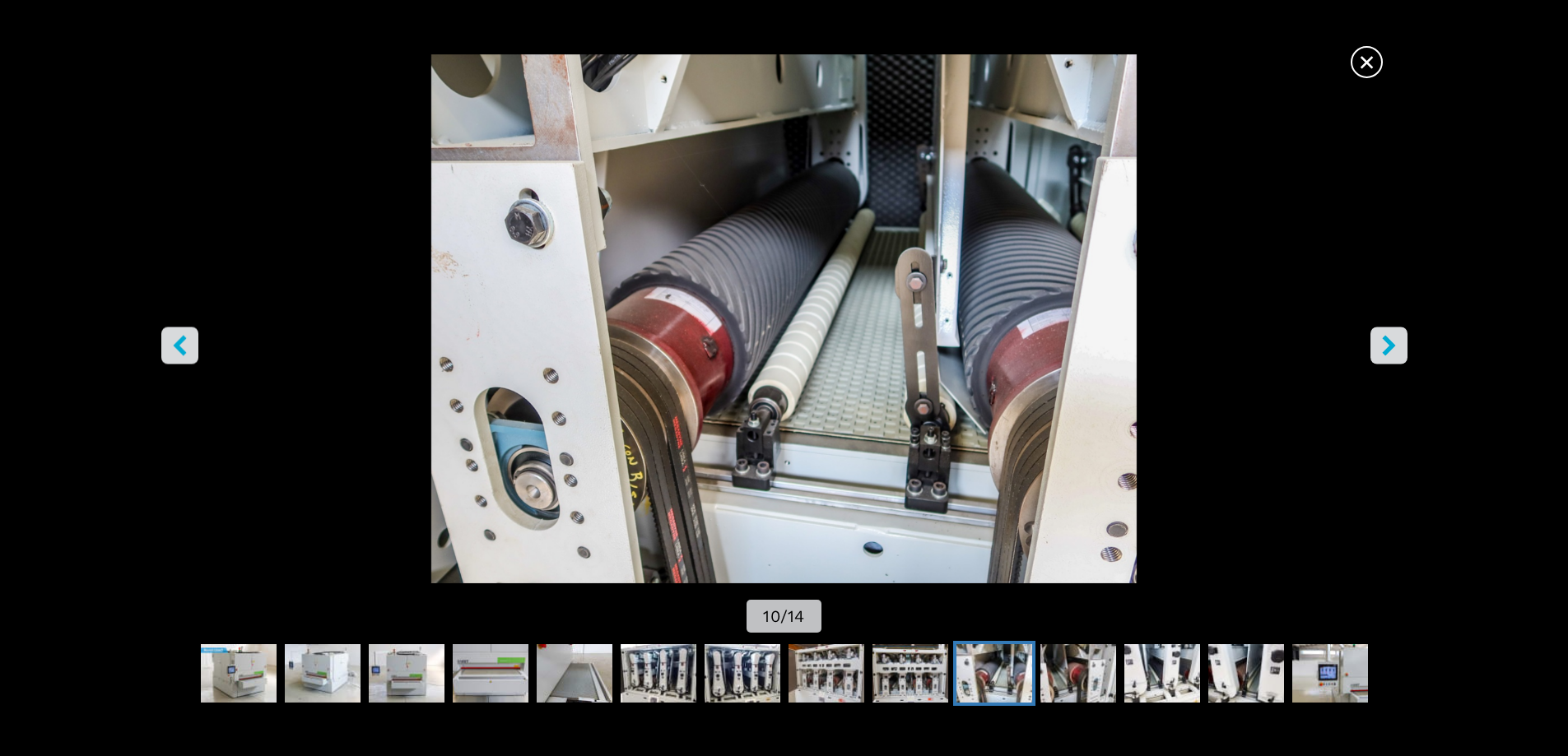
click at [1400, 354] on button "right-button" at bounding box center [1389, 345] width 37 height 37
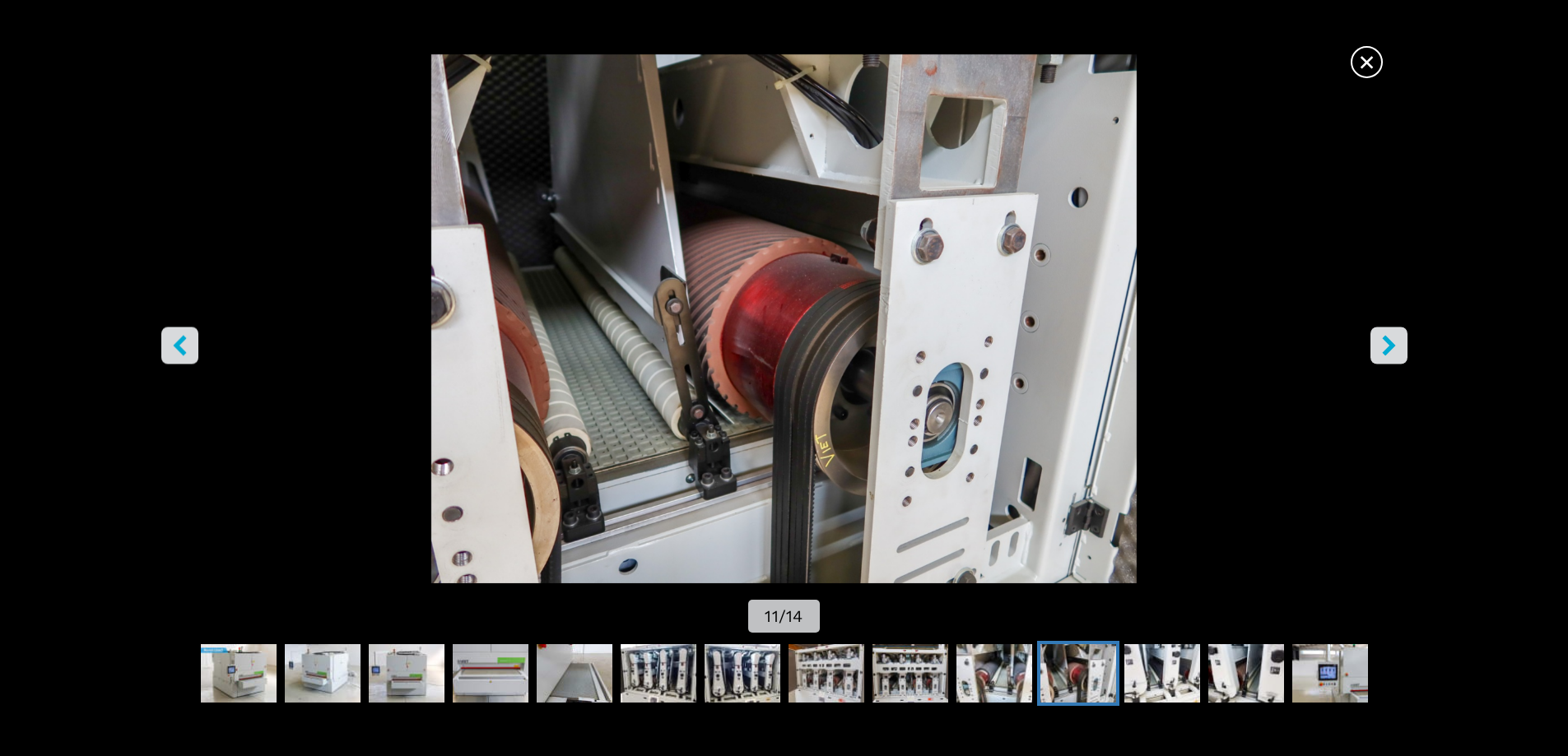
click at [1400, 354] on button "right-button" at bounding box center [1389, 345] width 37 height 37
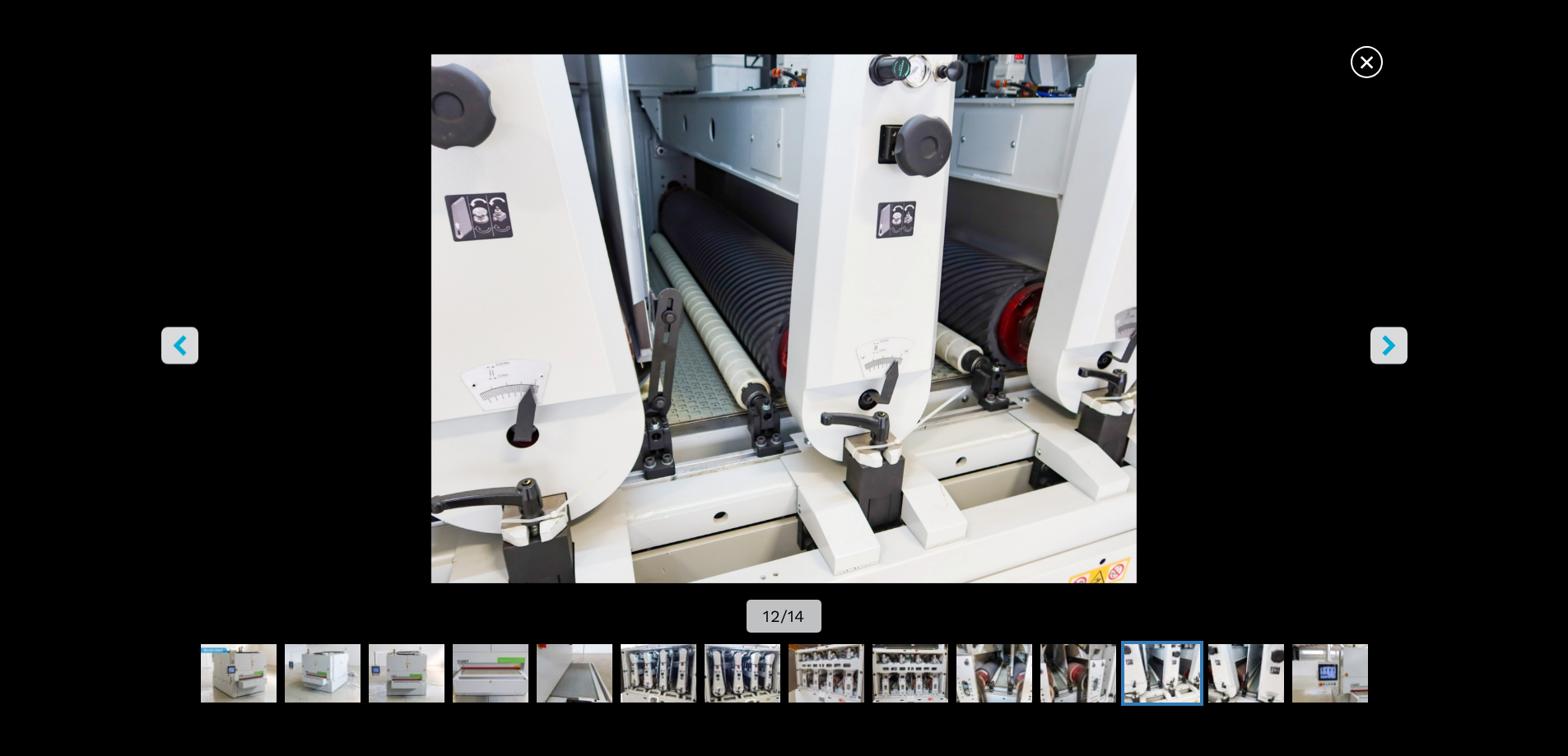
click at [1400, 354] on button "right-button" at bounding box center [1389, 345] width 37 height 37
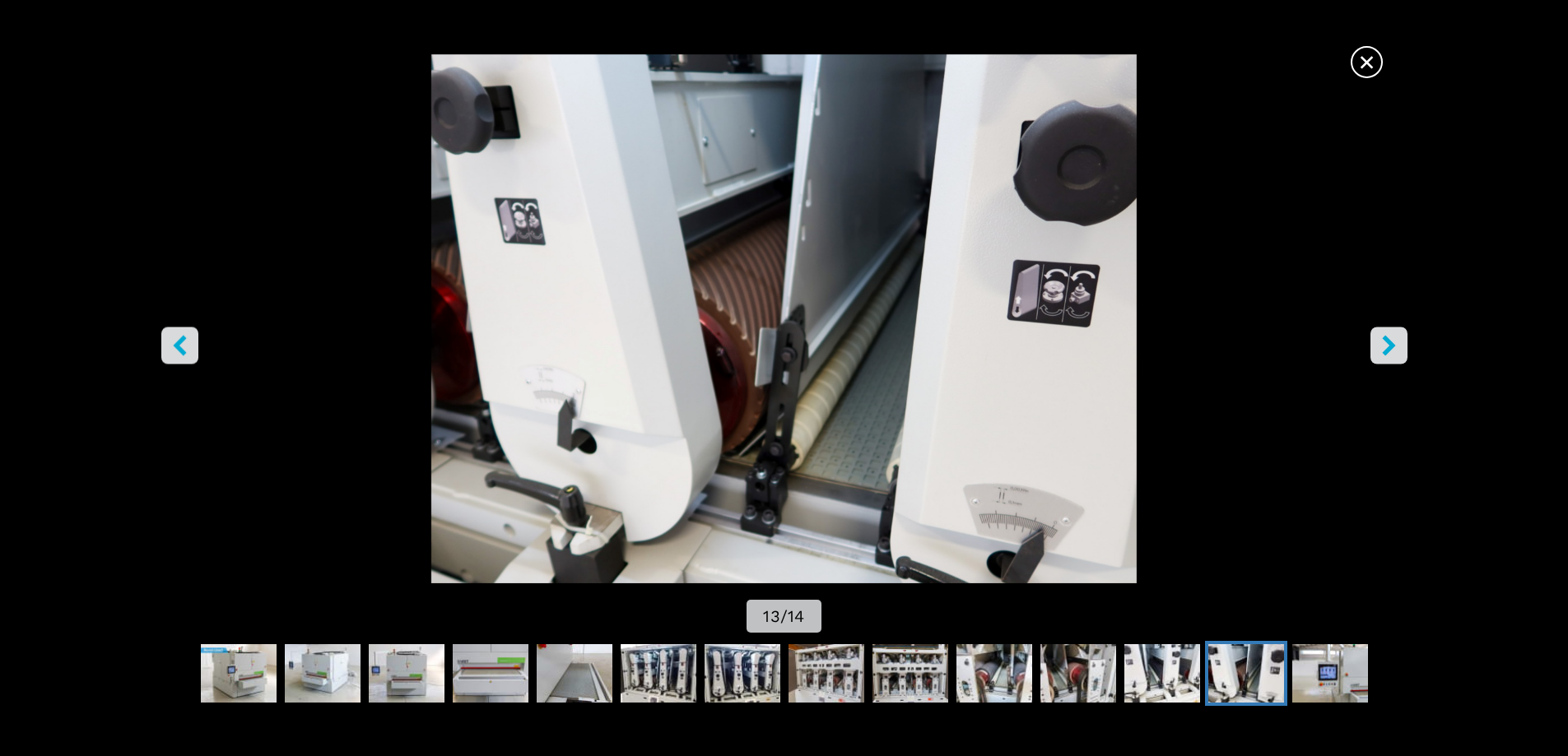
click at [1400, 354] on button "right-button" at bounding box center [1389, 345] width 37 height 37
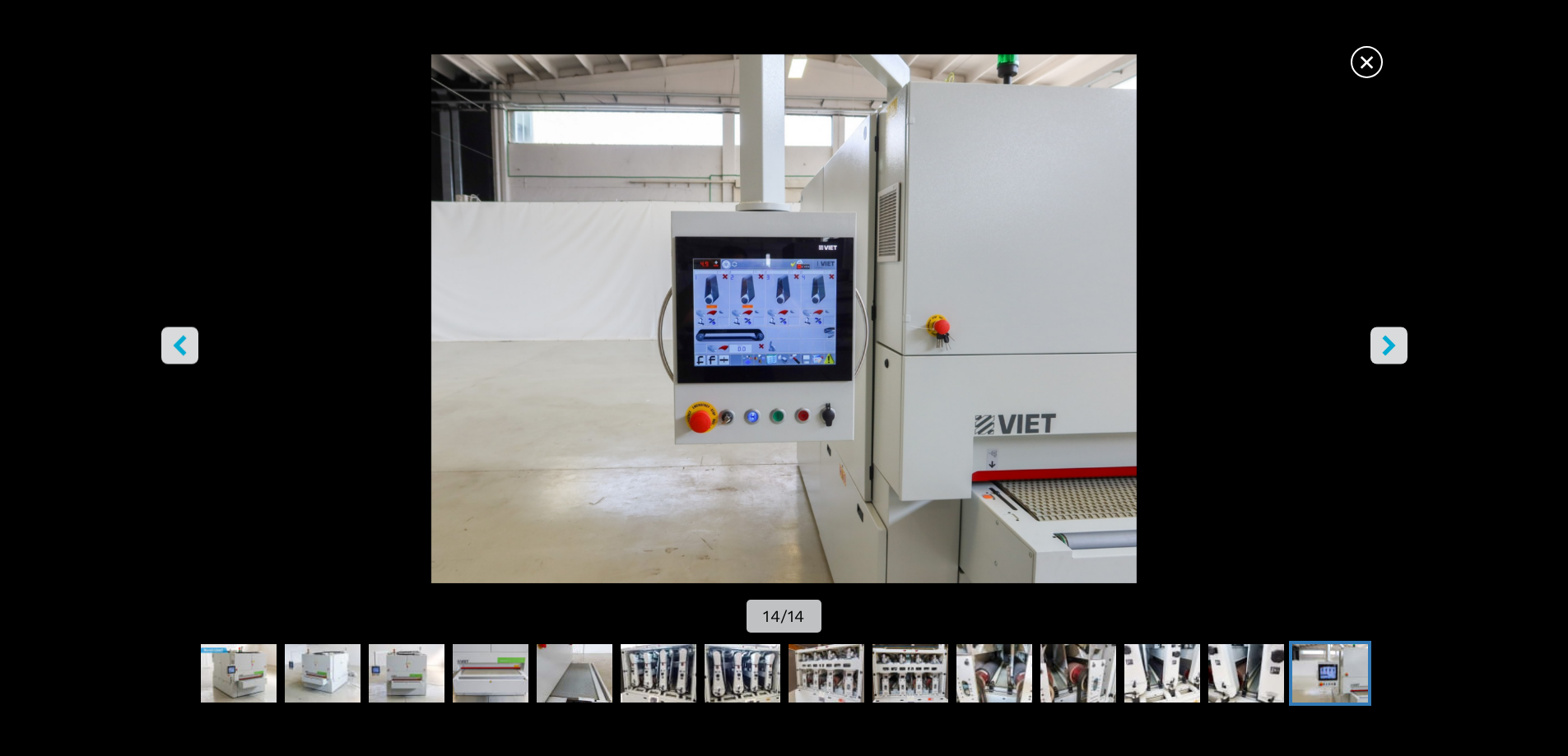
click at [1400, 354] on button "right-button" at bounding box center [1389, 345] width 37 height 37
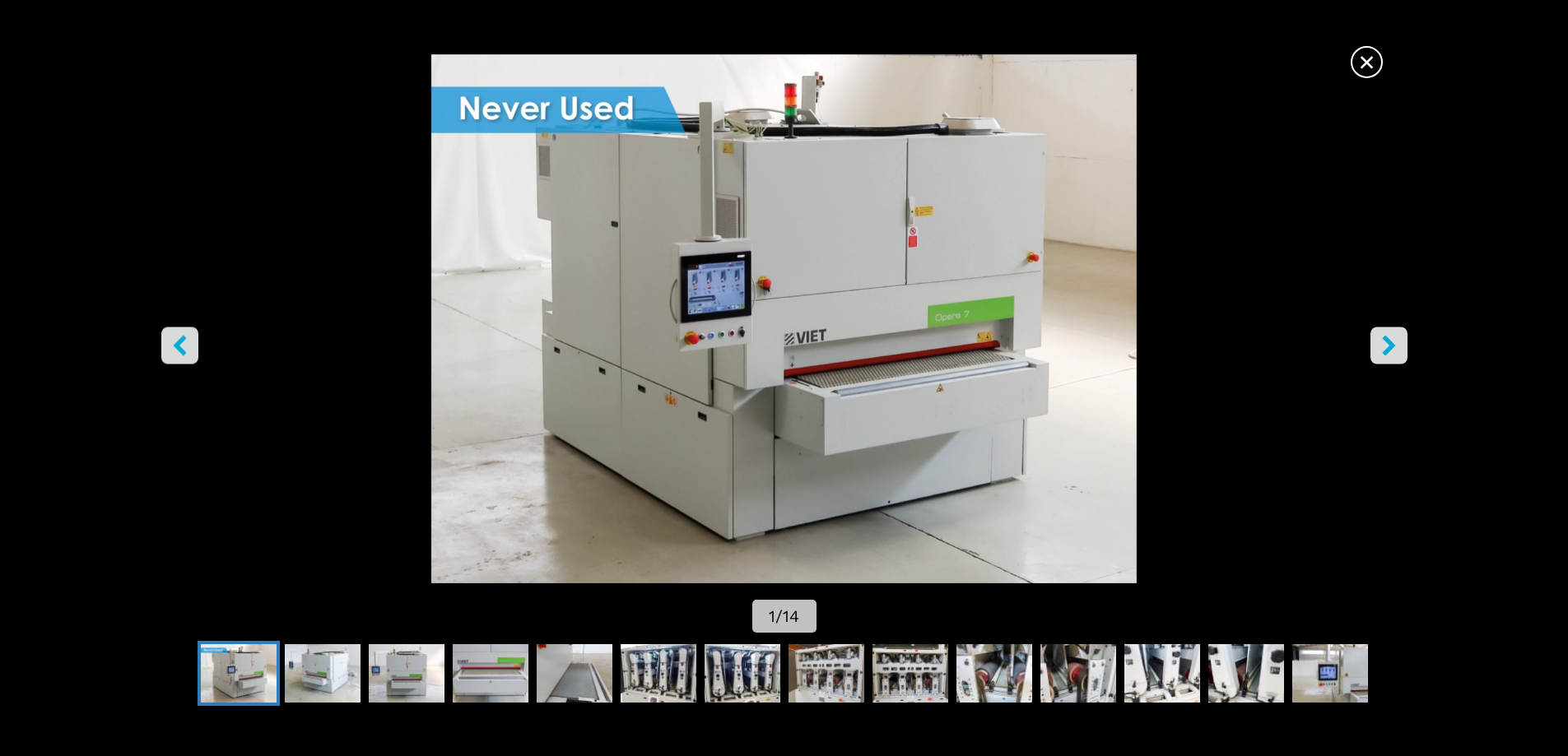
click at [1400, 354] on button "right-button" at bounding box center [1389, 345] width 37 height 37
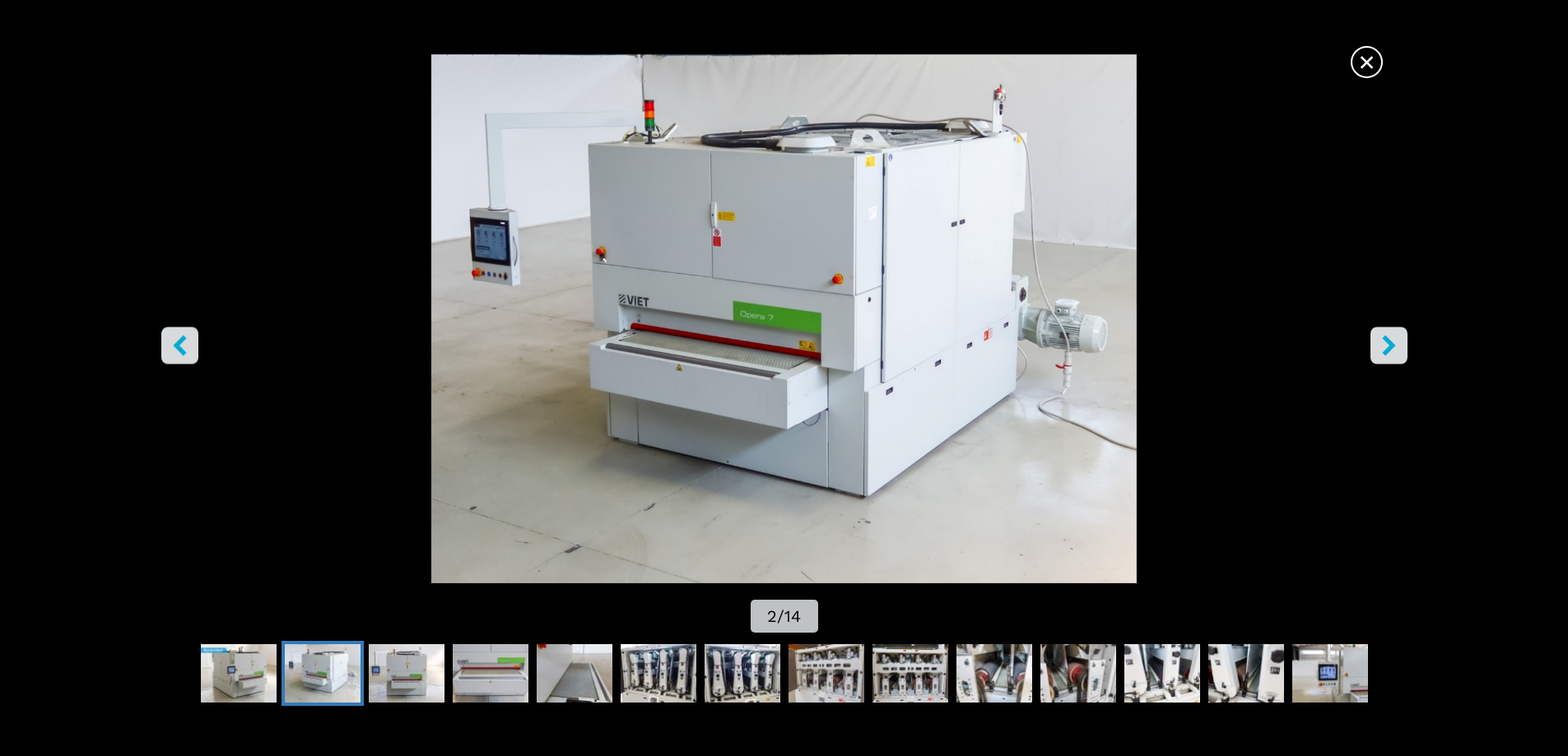
click at [1399, 354] on icon "right-button" at bounding box center [1389, 345] width 21 height 21
click at [1399, 349] on icon "right-button" at bounding box center [1389, 345] width 21 height 21
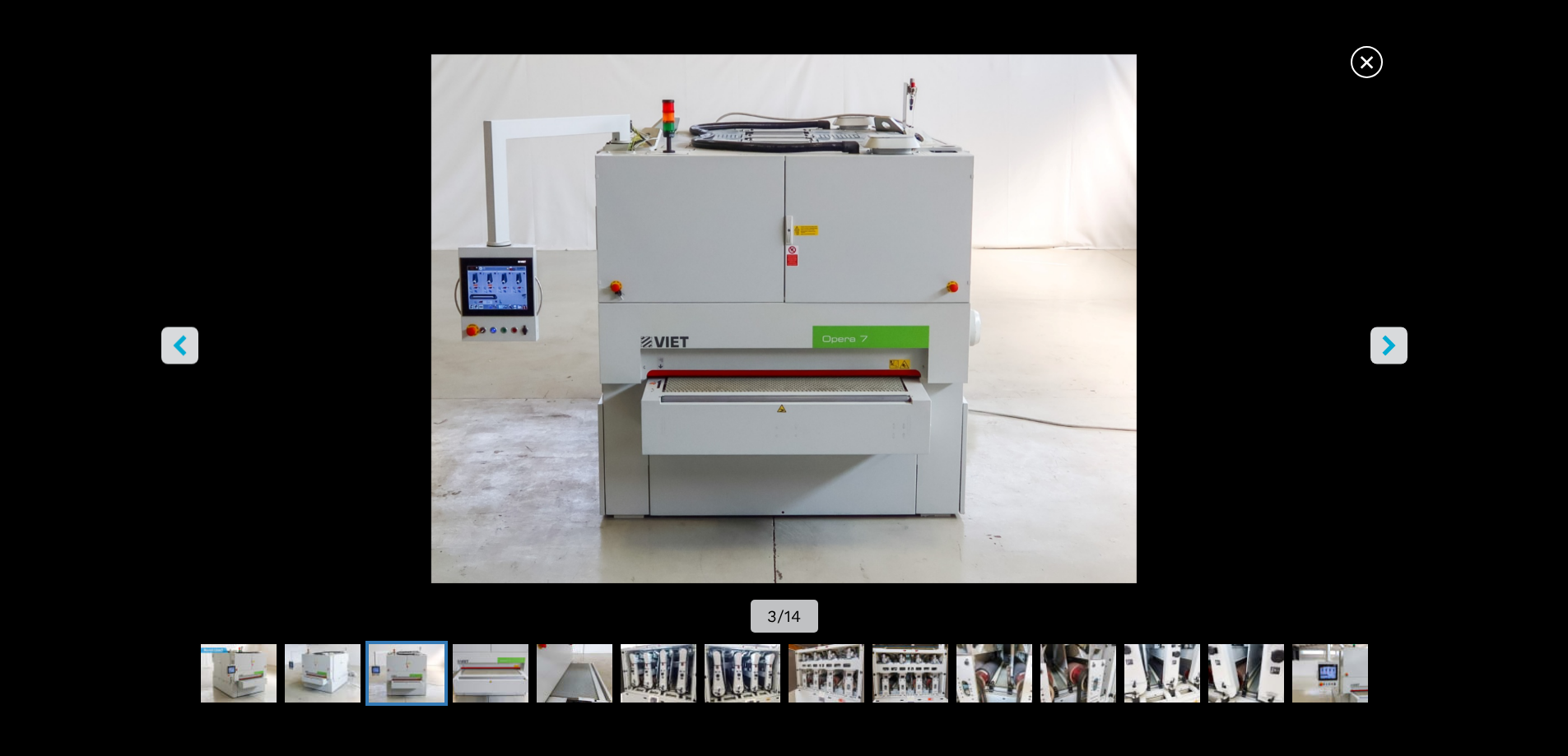
click at [1399, 349] on icon "right-button" at bounding box center [1389, 345] width 21 height 21
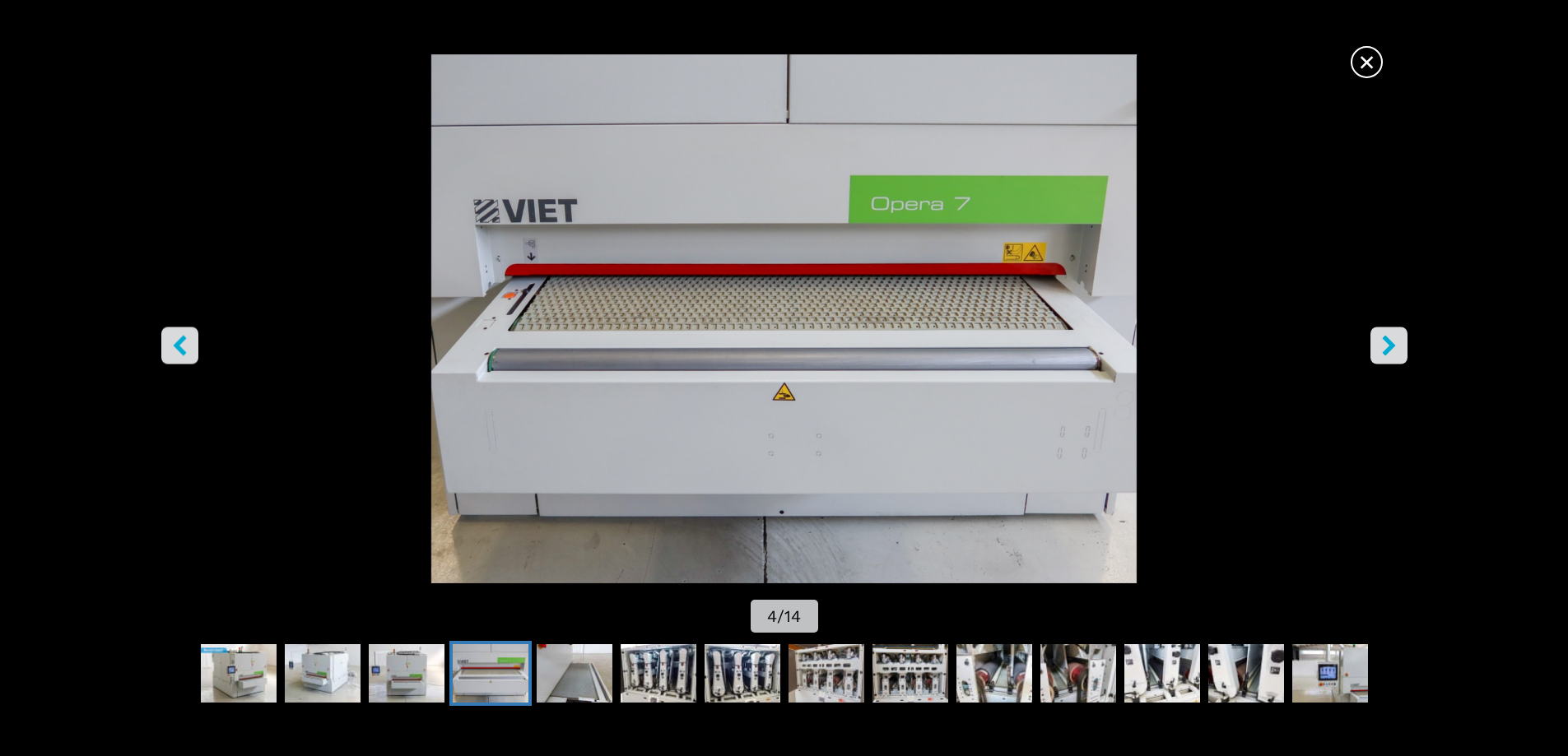
click at [1399, 349] on icon "right-button" at bounding box center [1389, 345] width 21 height 21
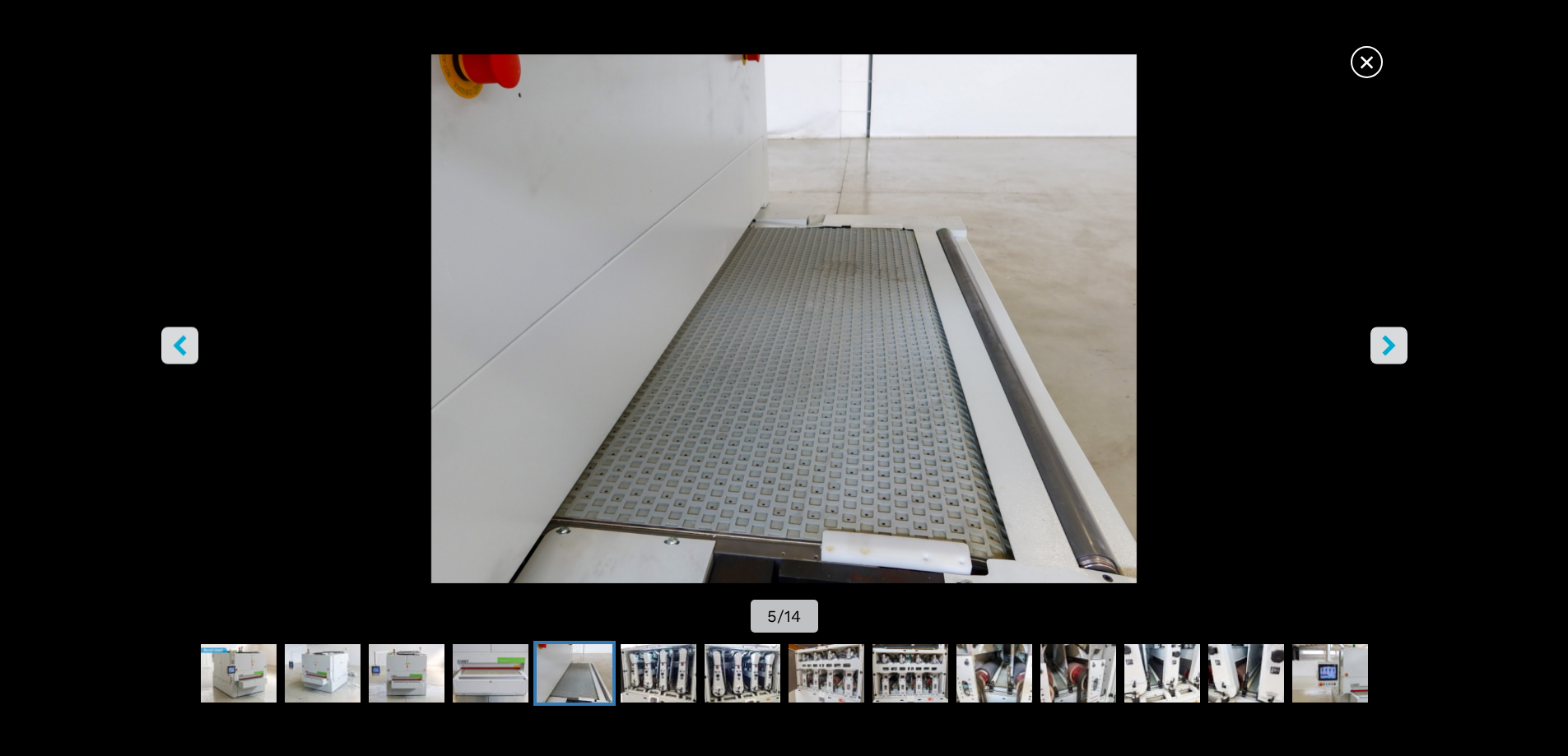
click at [1400, 349] on button "right-button" at bounding box center [1389, 345] width 37 height 37
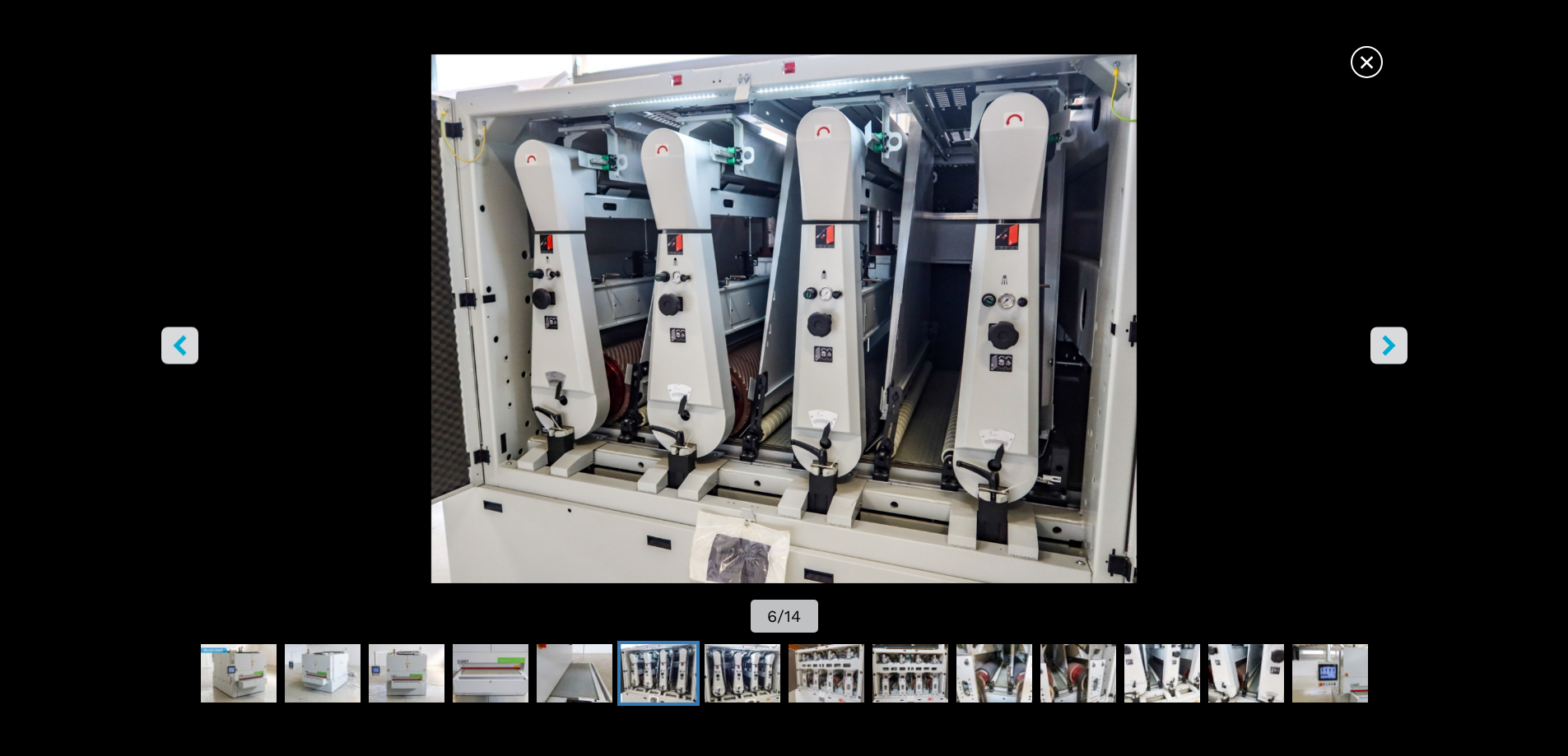
click at [1400, 349] on button "right-button" at bounding box center [1389, 345] width 37 height 37
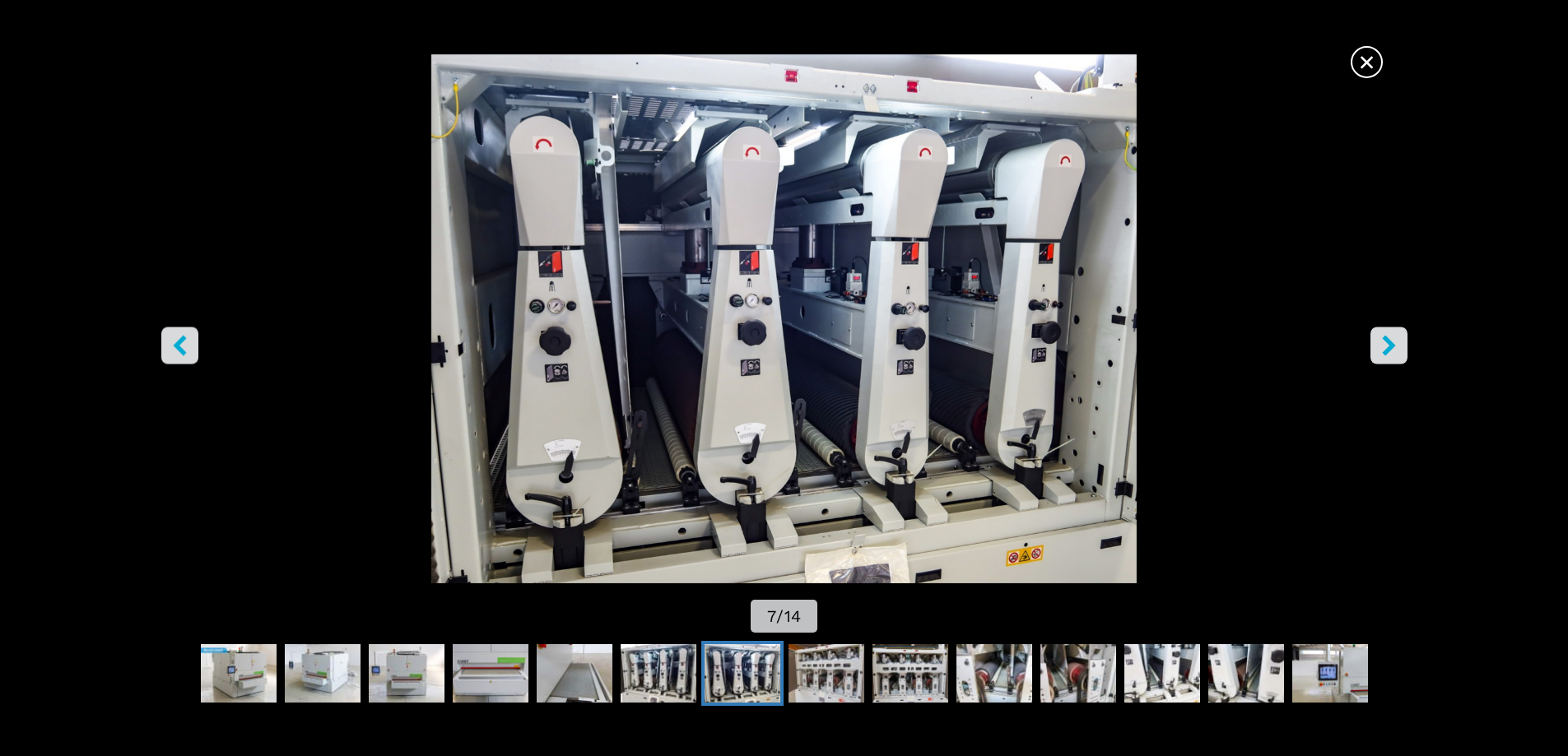
click at [1400, 349] on button "right-button" at bounding box center [1389, 345] width 37 height 37
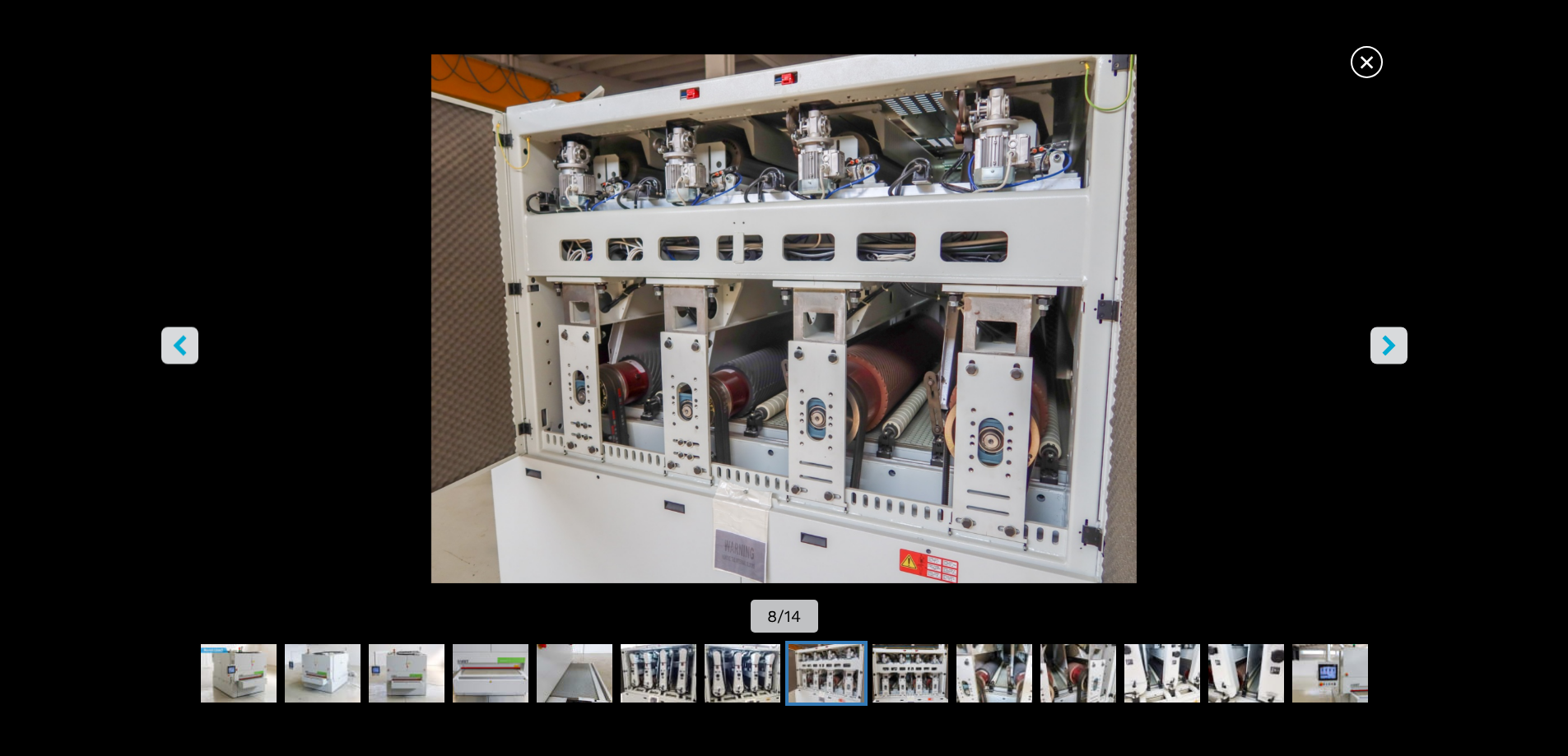
click at [1402, 349] on button "right-button" at bounding box center [1389, 345] width 37 height 37
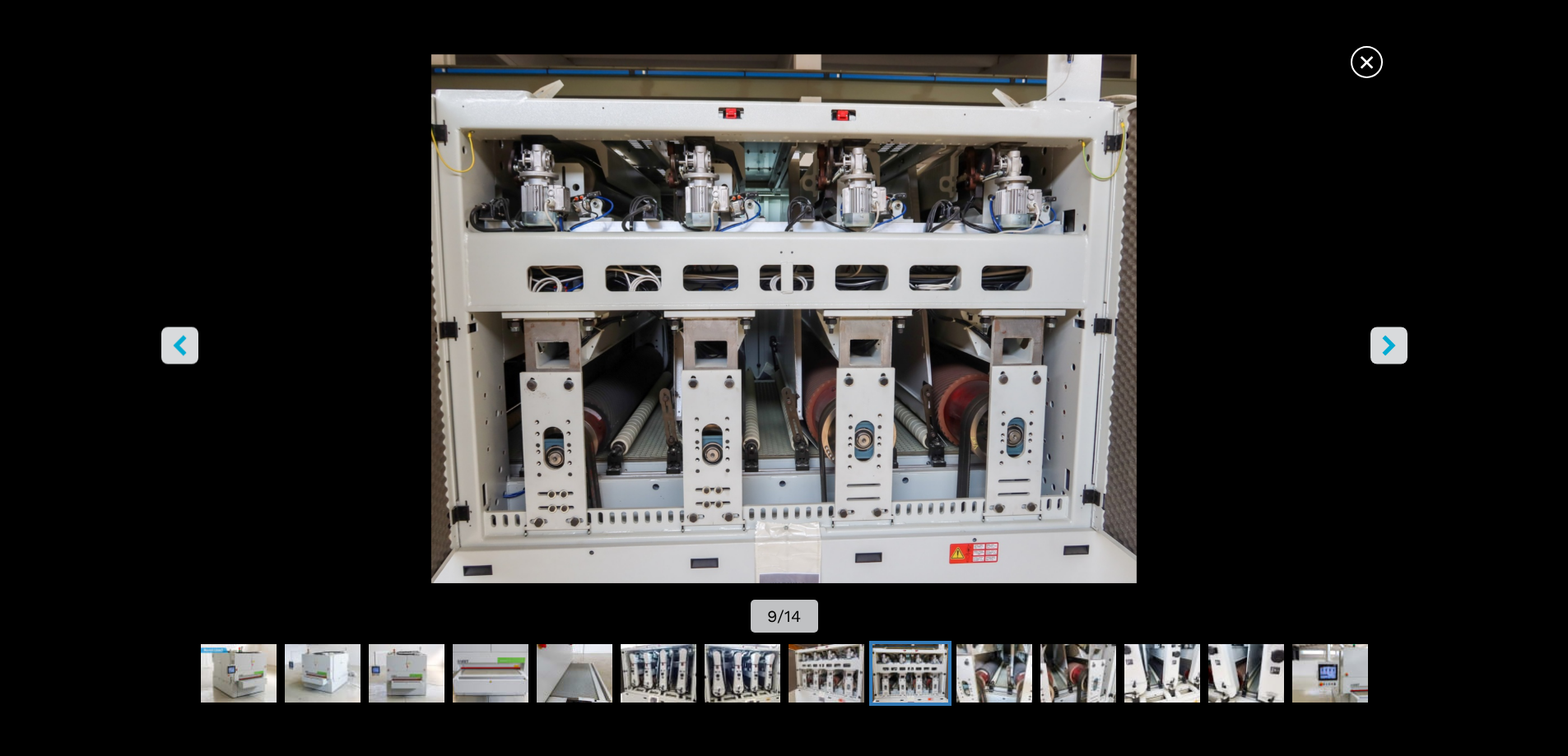
click at [1402, 349] on button "right-button" at bounding box center [1389, 345] width 37 height 37
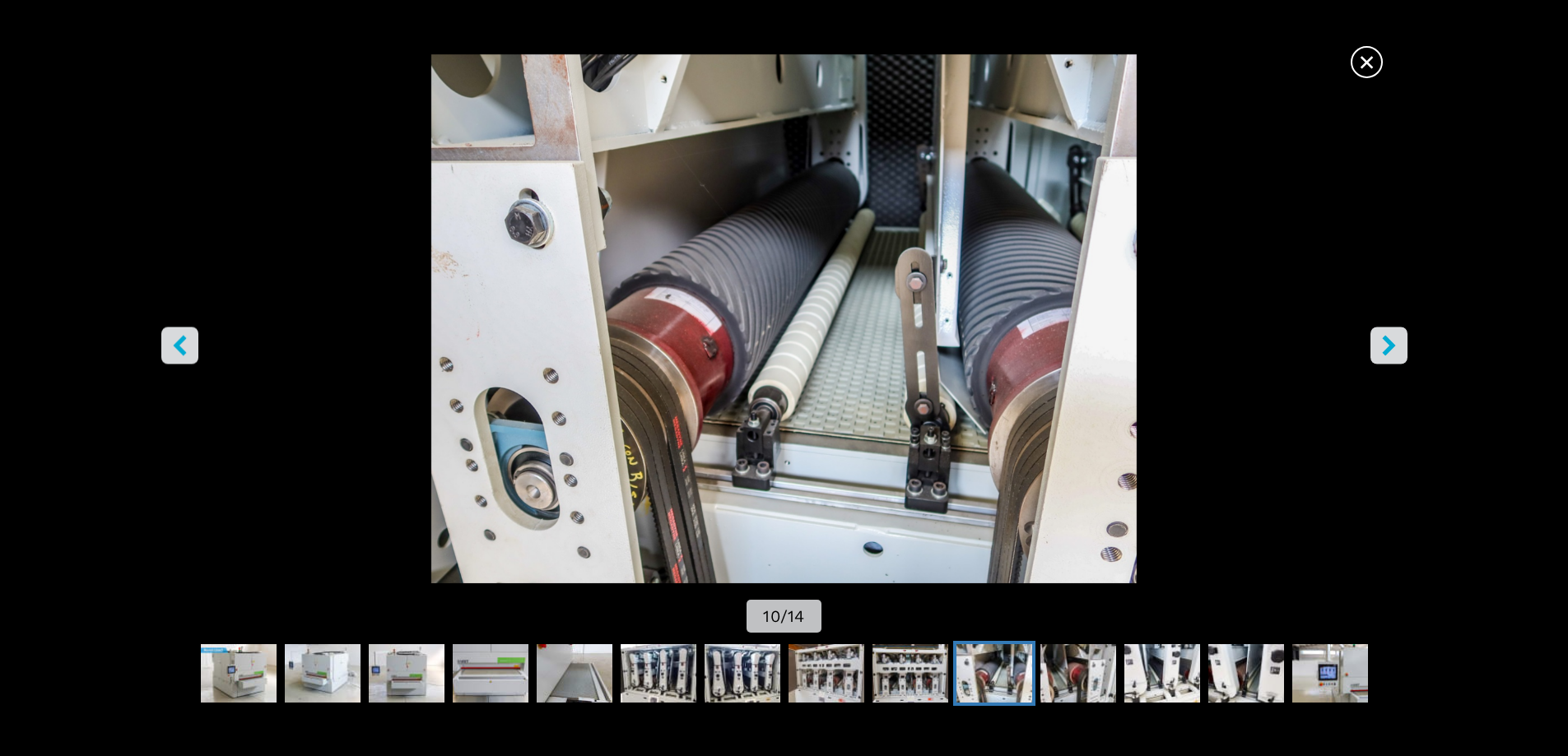
click at [1402, 349] on button "right-button" at bounding box center [1389, 345] width 37 height 37
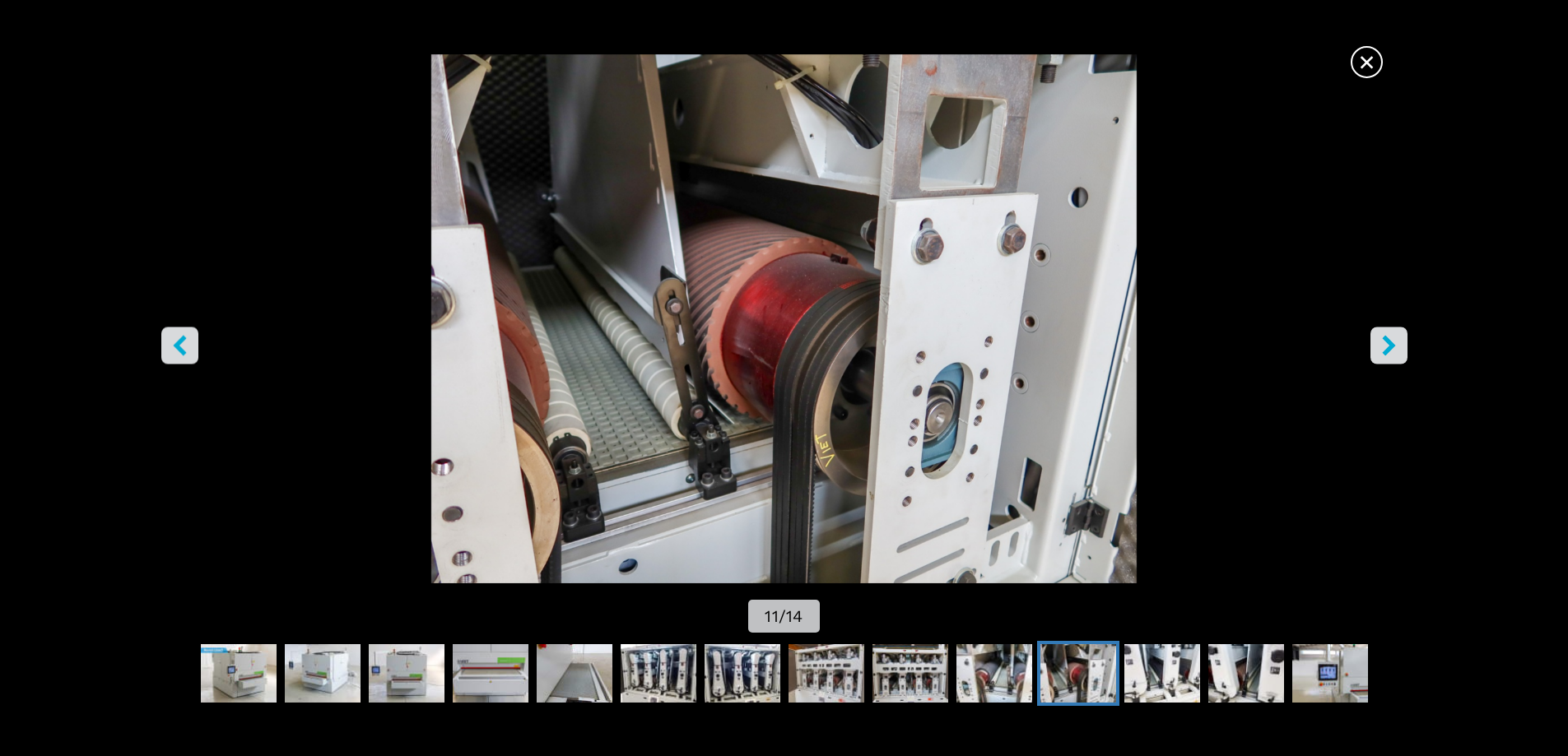
click at [1399, 342] on icon "right-button" at bounding box center [1389, 345] width 21 height 21
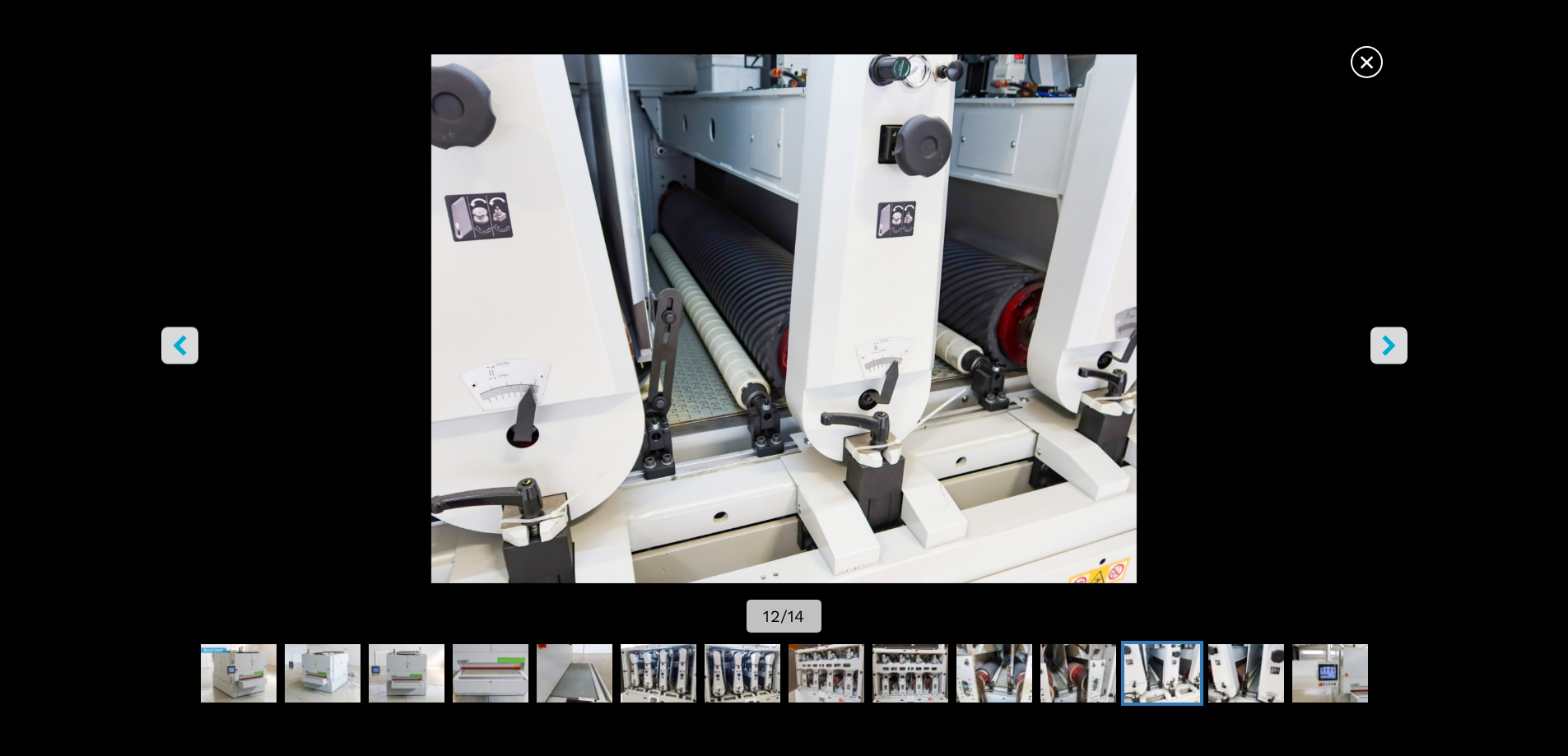
click at [1390, 347] on icon "right-button" at bounding box center [1389, 345] width 14 height 21
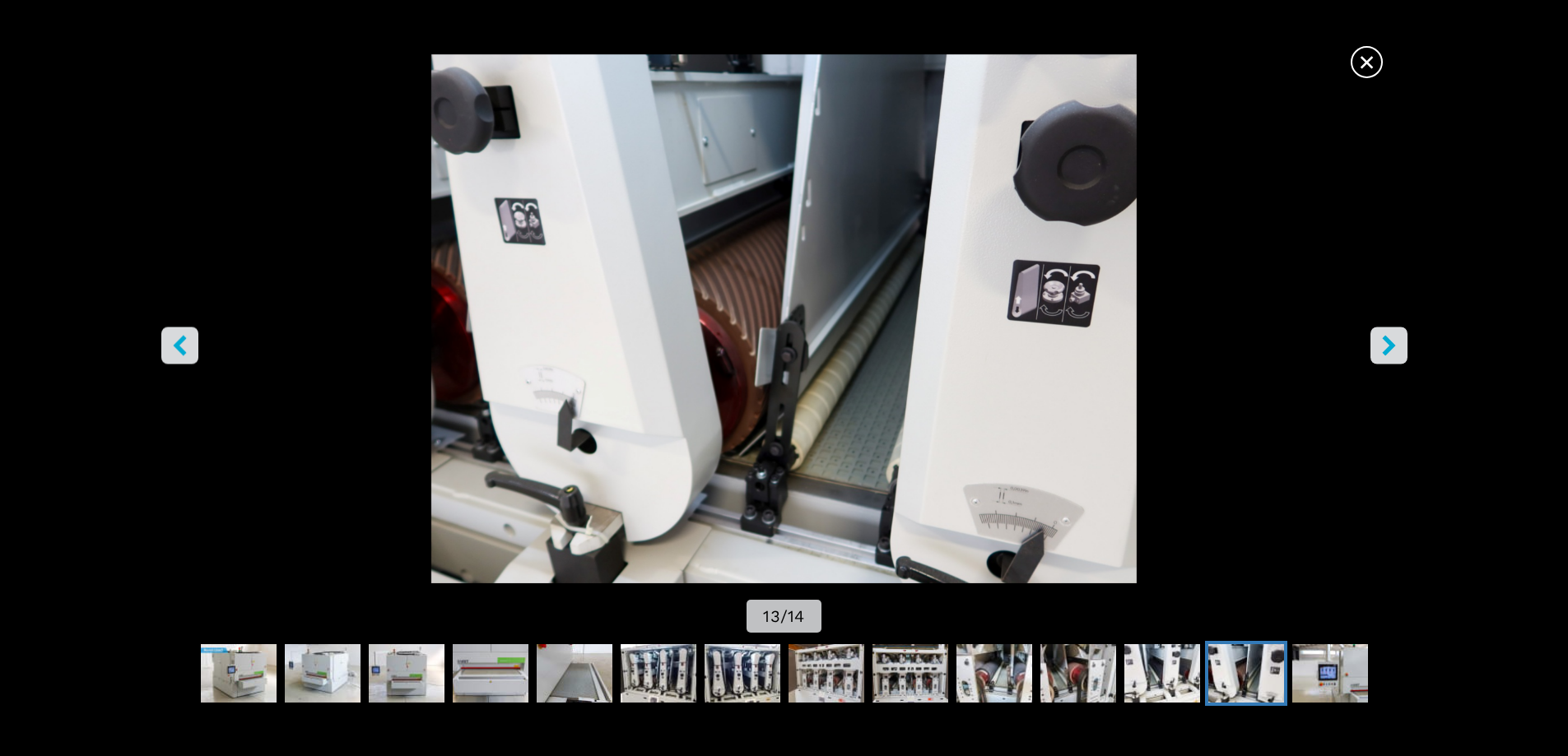
click at [188, 352] on icon "left-button" at bounding box center [179, 345] width 21 height 21
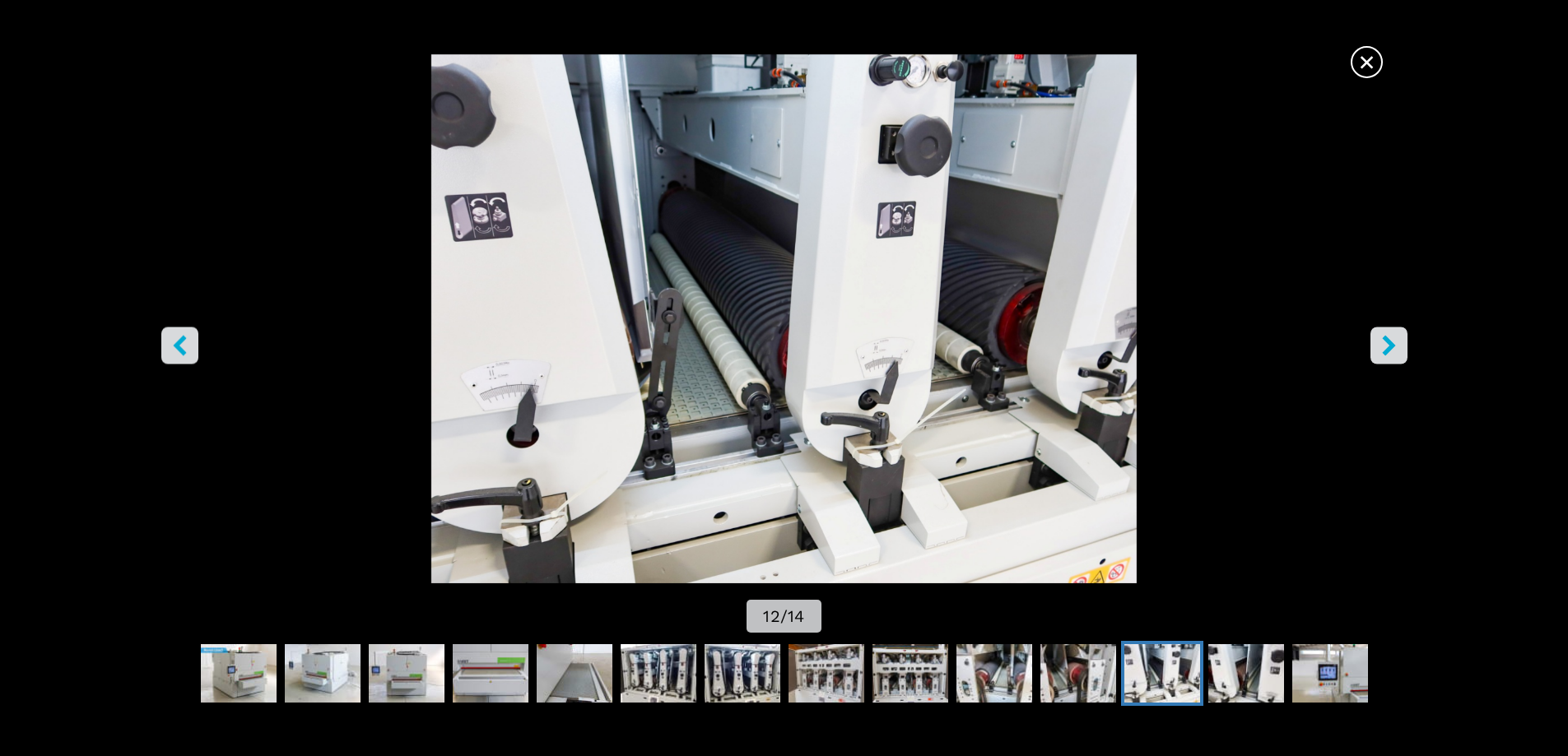
click at [1390, 349] on icon "right-button" at bounding box center [1389, 345] width 14 height 21
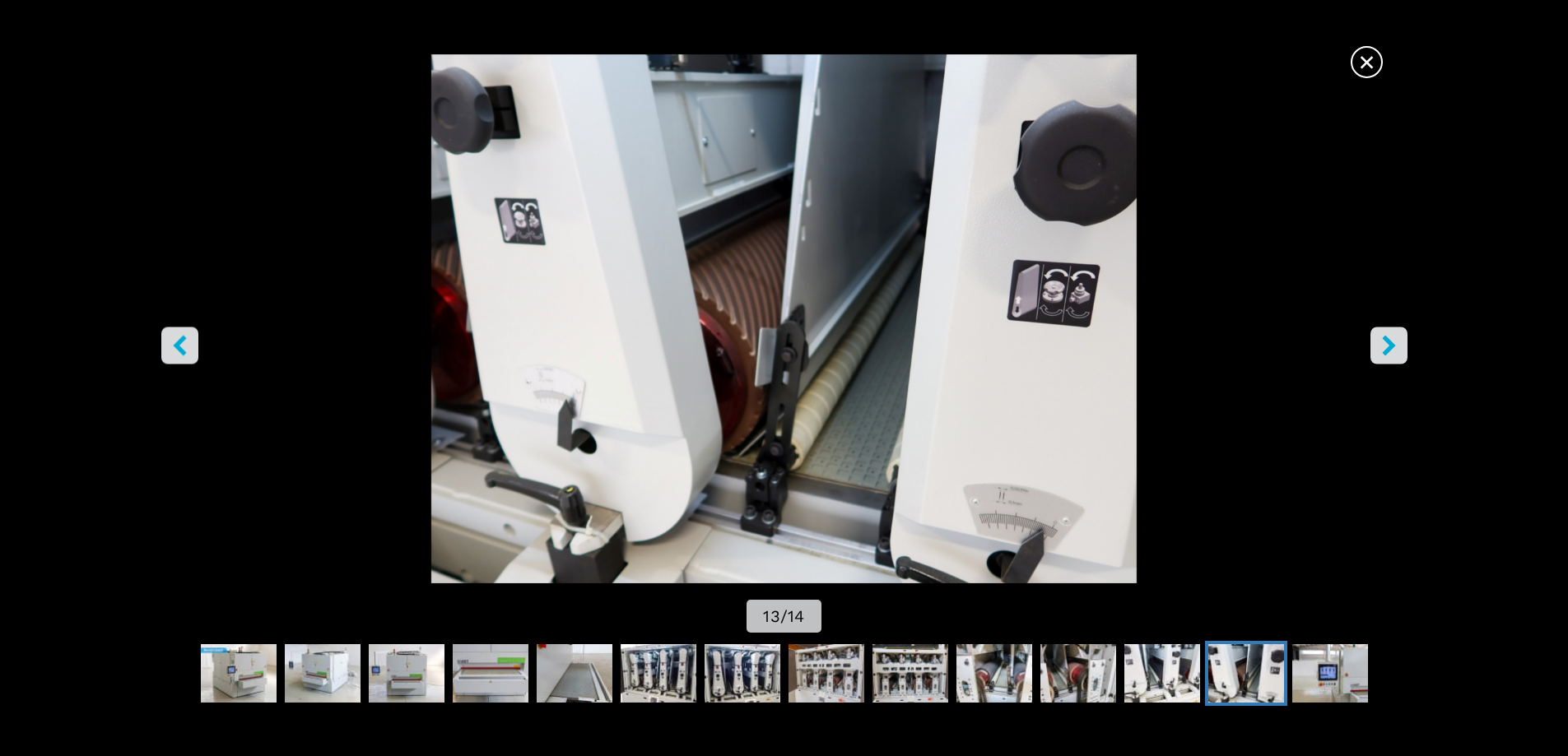
click at [1384, 336] on icon "right-button" at bounding box center [1389, 345] width 21 height 21
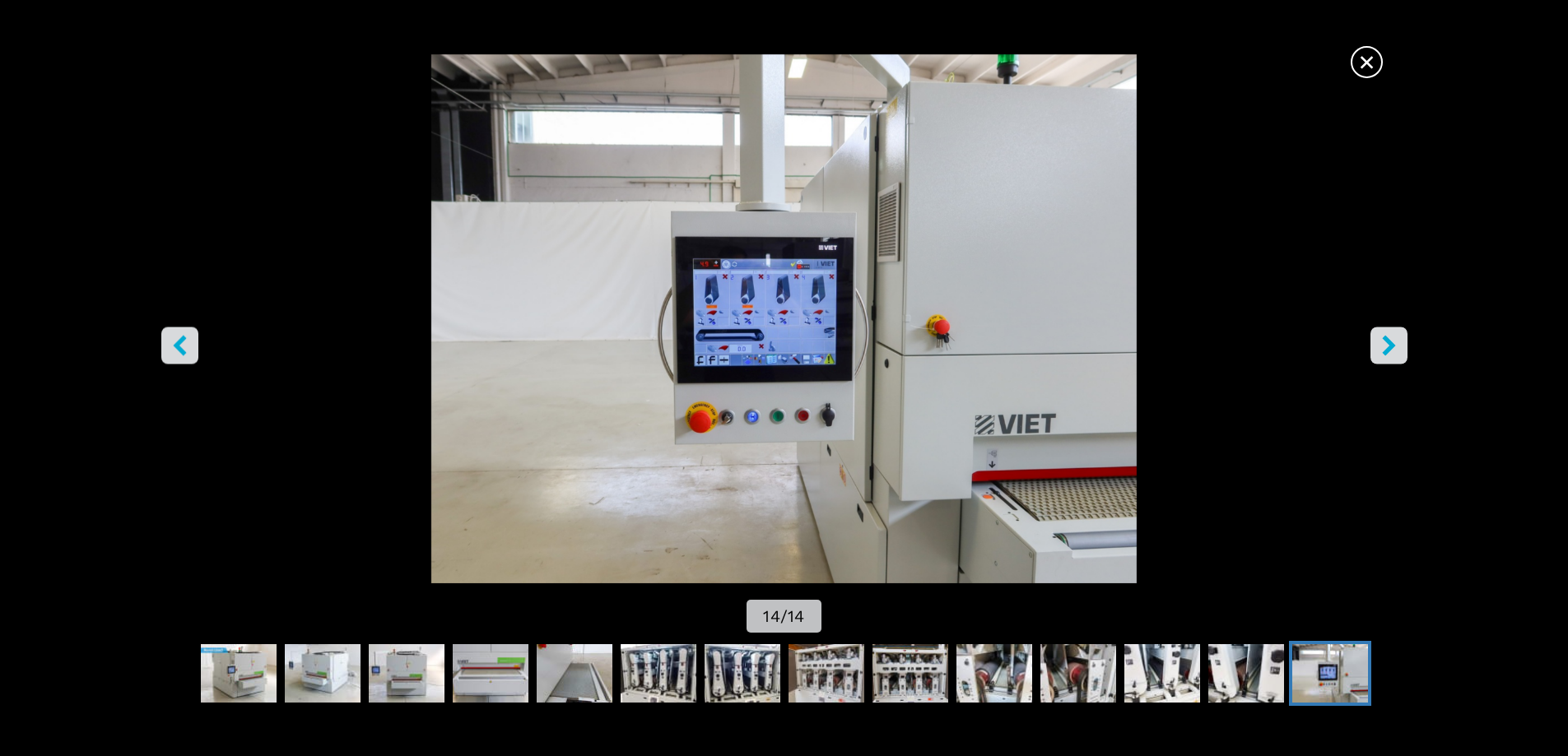
click at [1384, 336] on icon "right-button" at bounding box center [1389, 345] width 21 height 21
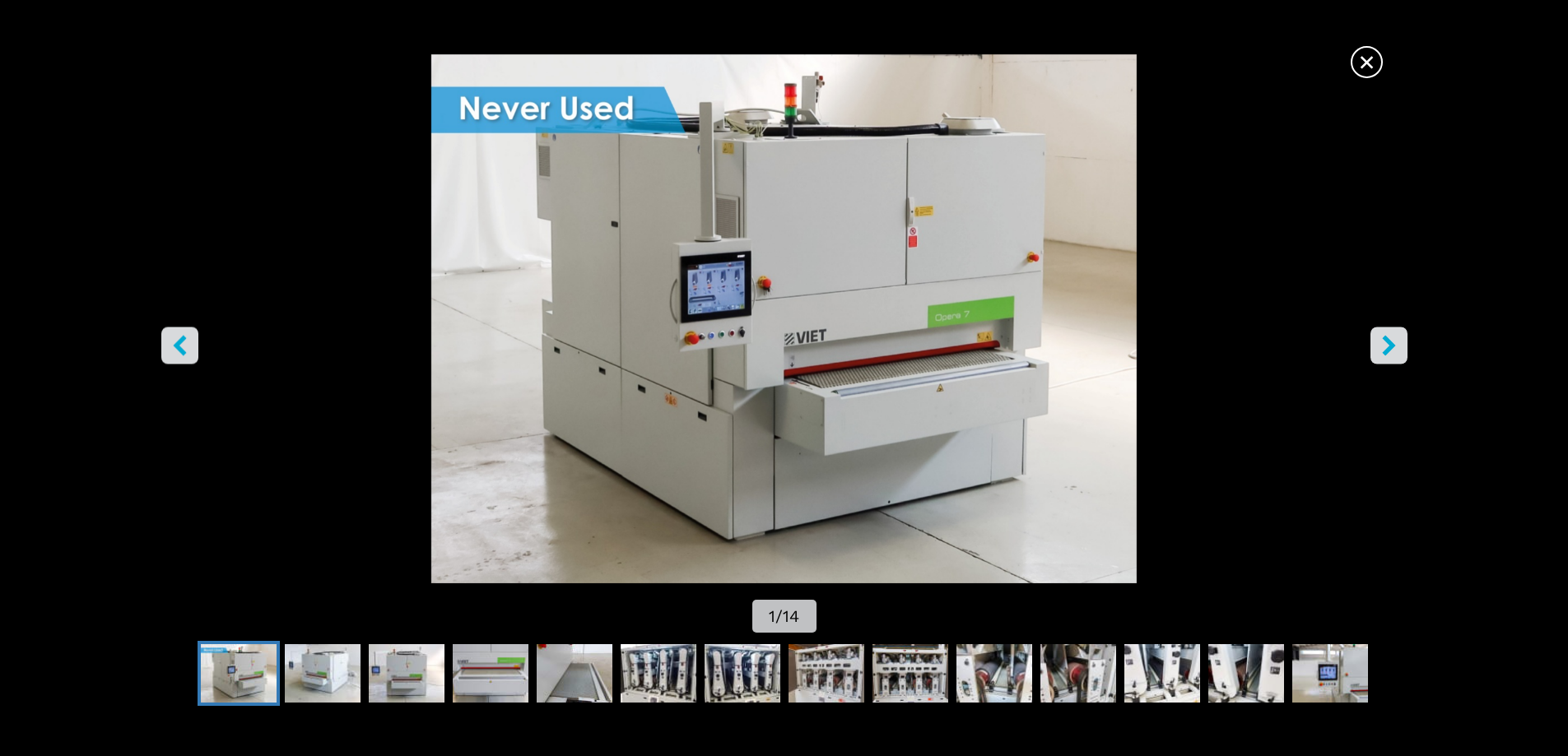
click at [1384, 336] on icon "right-button" at bounding box center [1389, 345] width 21 height 21
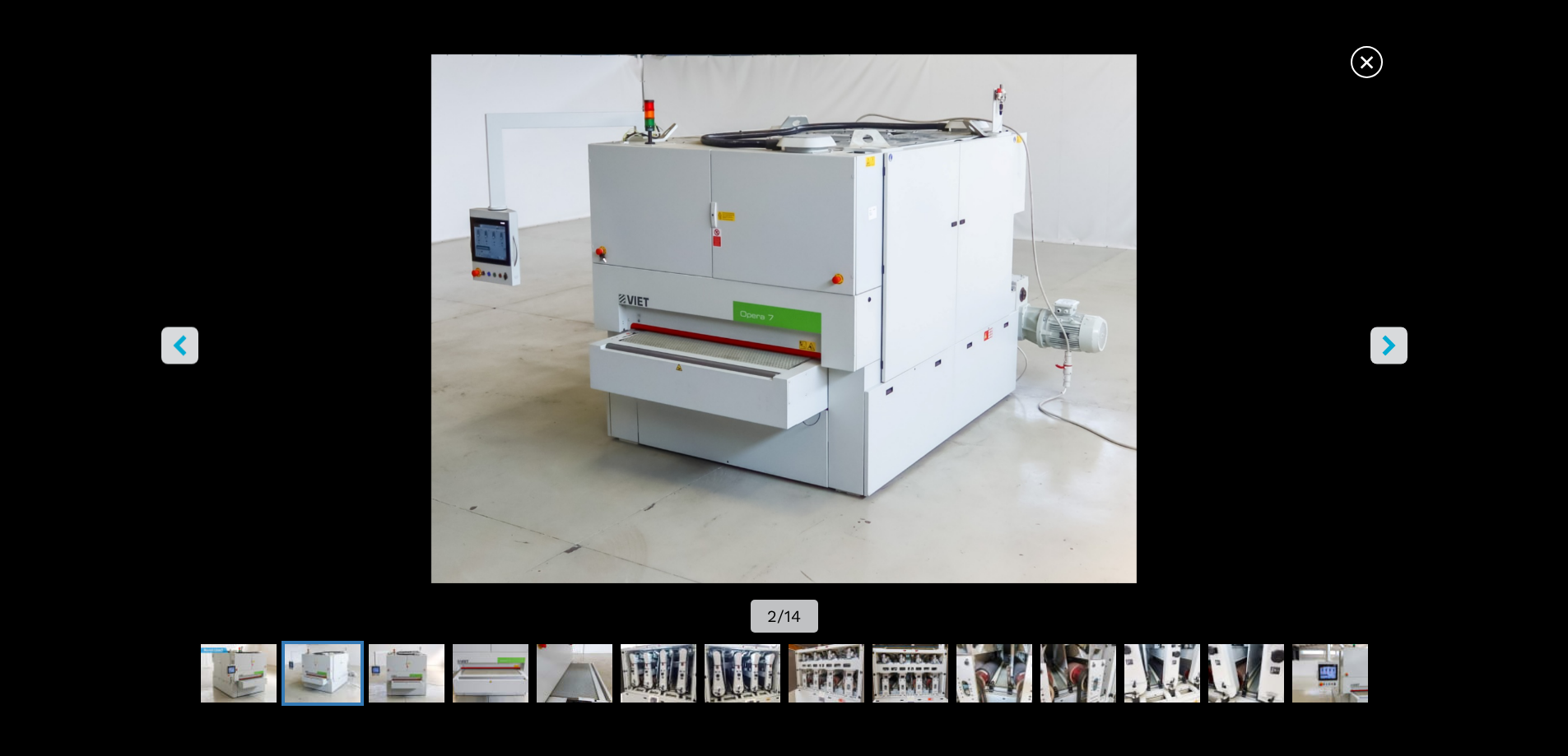
click at [1384, 336] on icon "right-button" at bounding box center [1389, 345] width 21 height 21
click at [1402, 349] on button "right-button" at bounding box center [1389, 345] width 37 height 37
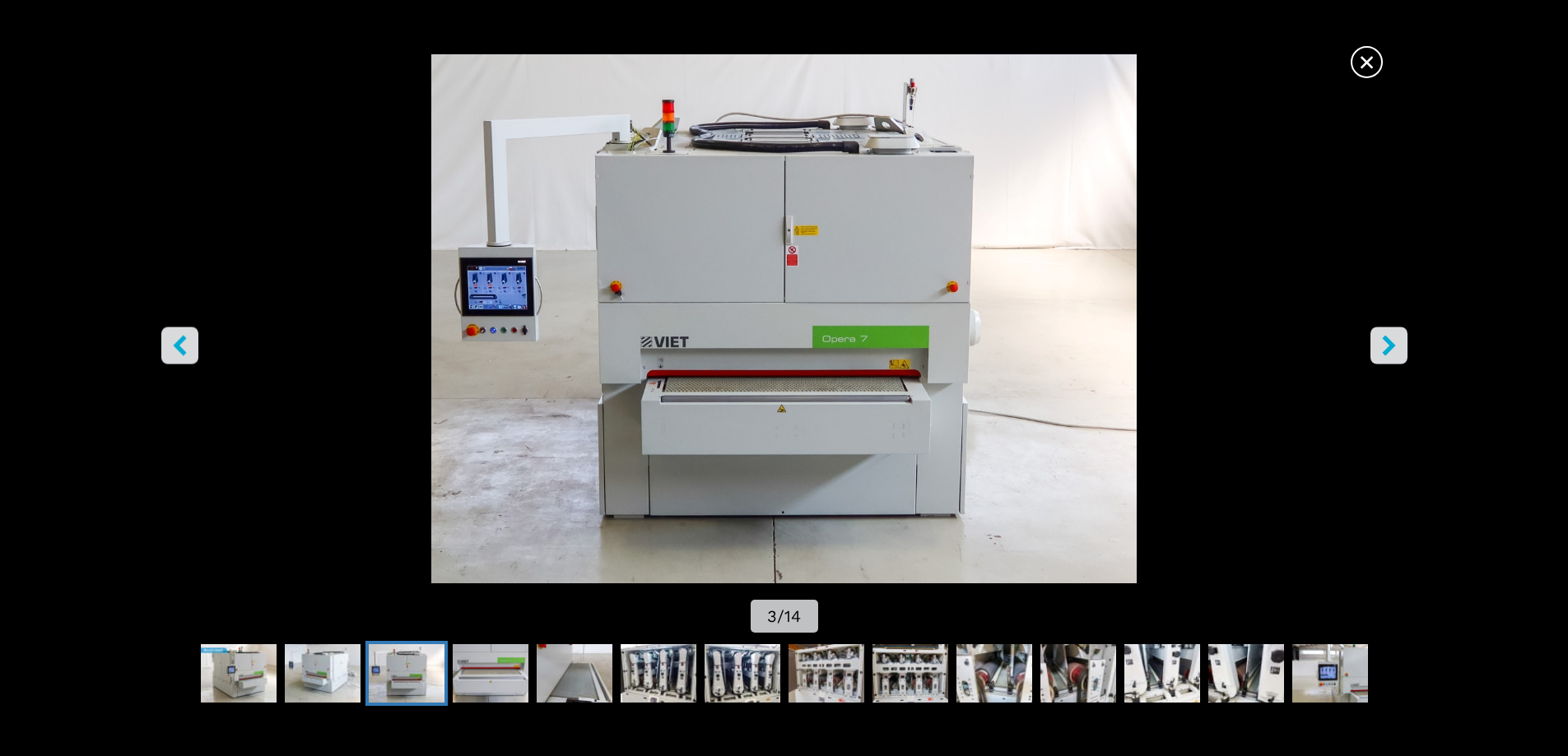
click at [1402, 349] on button "right-button" at bounding box center [1389, 345] width 37 height 37
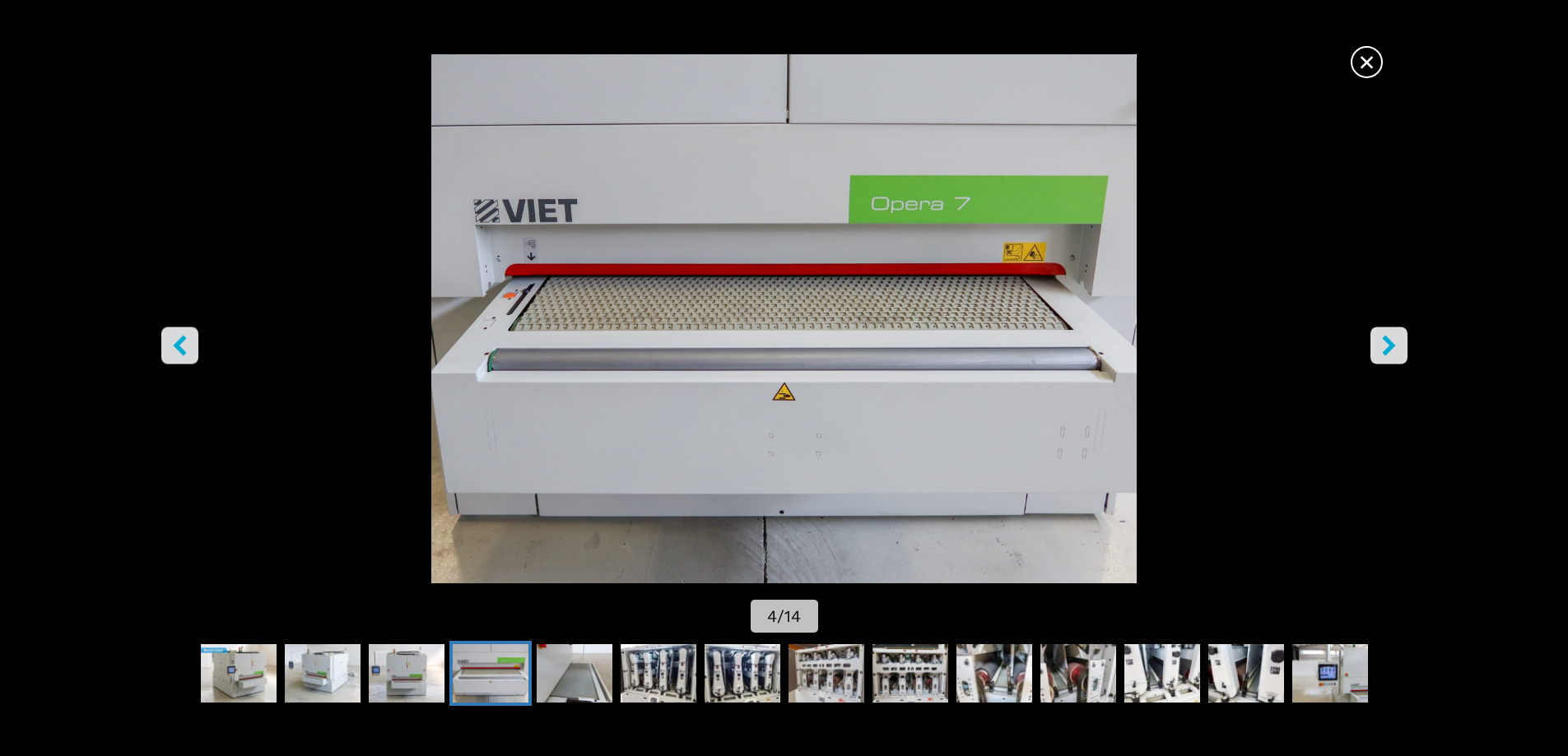
click at [1394, 350] on icon "right-button" at bounding box center [1389, 345] width 21 height 21
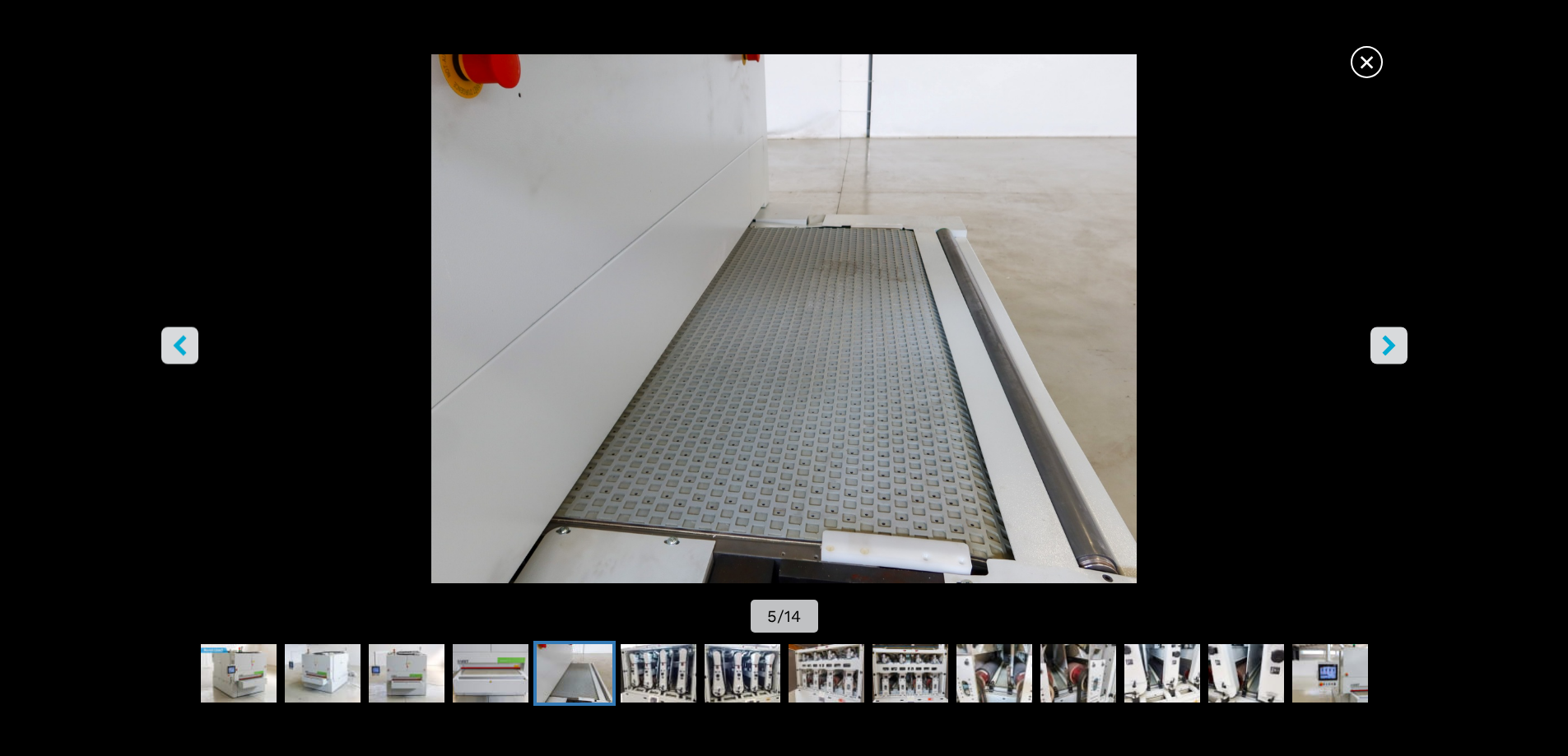
click at [1405, 349] on button "right-button" at bounding box center [1389, 345] width 37 height 37
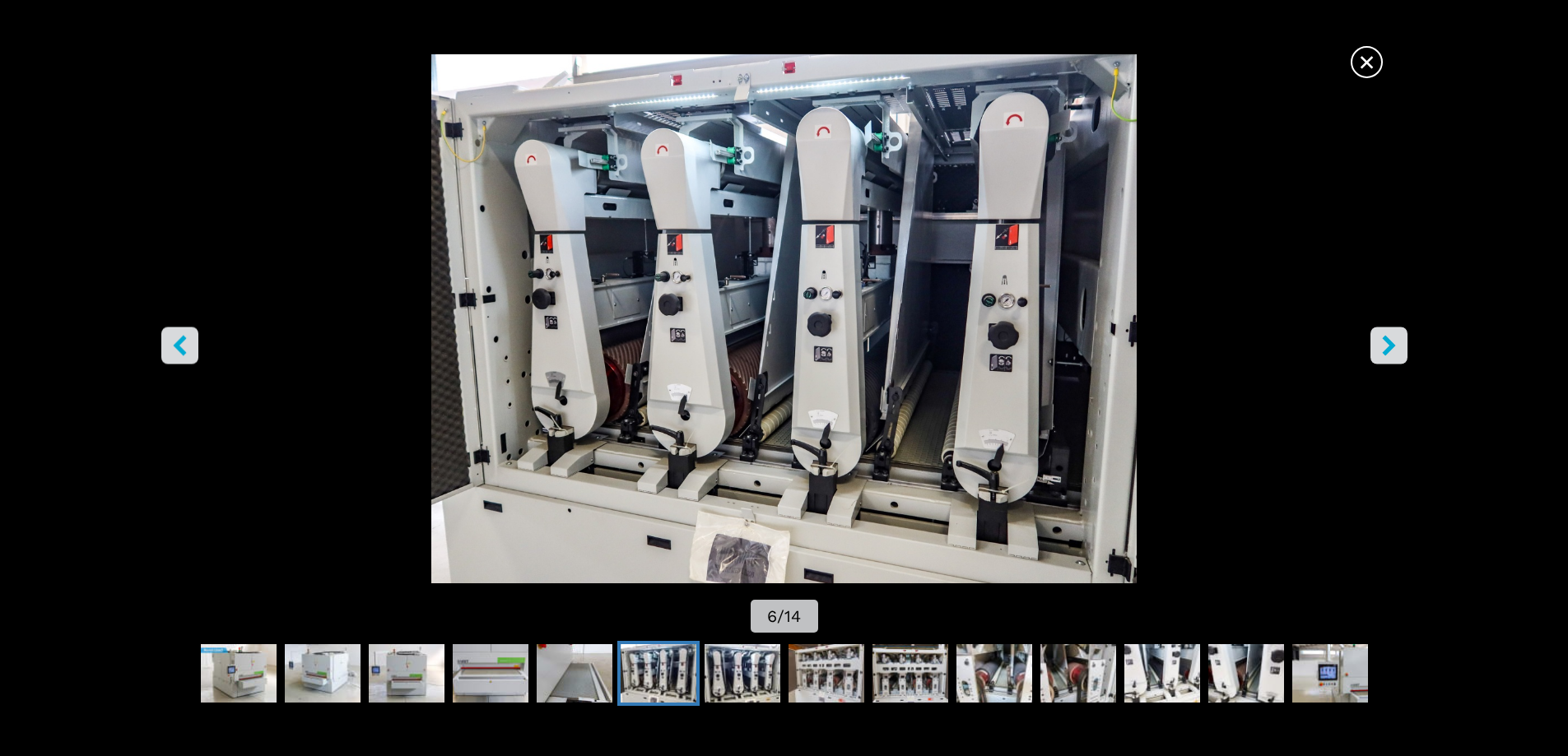
click at [1405, 349] on button "right-button" at bounding box center [1389, 345] width 37 height 37
